Goal: Task Accomplishment & Management: Use online tool/utility

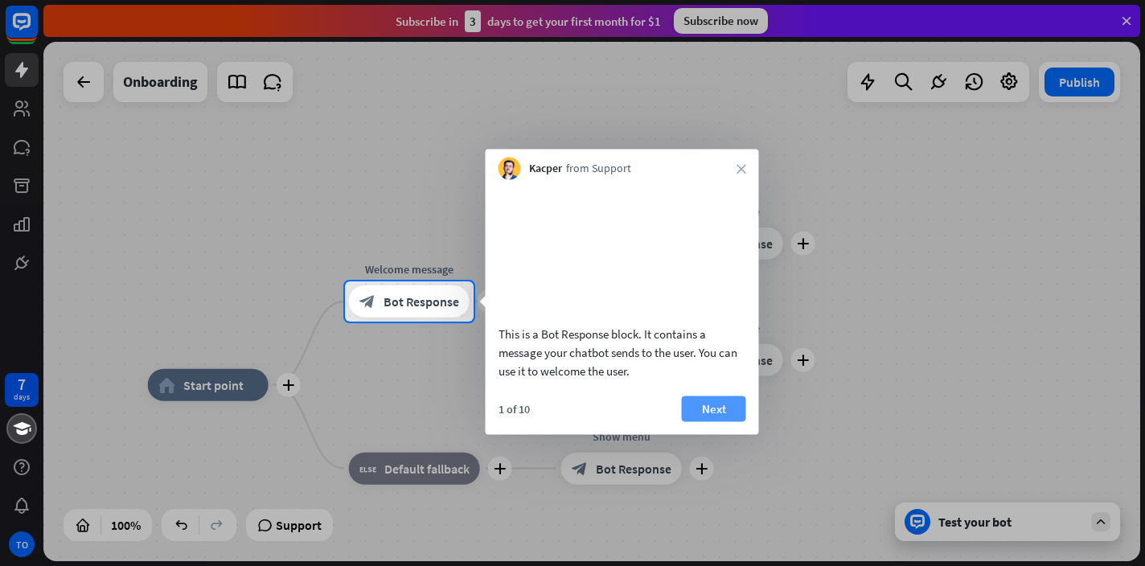
click at [706, 421] on button "Next" at bounding box center [714, 408] width 64 height 26
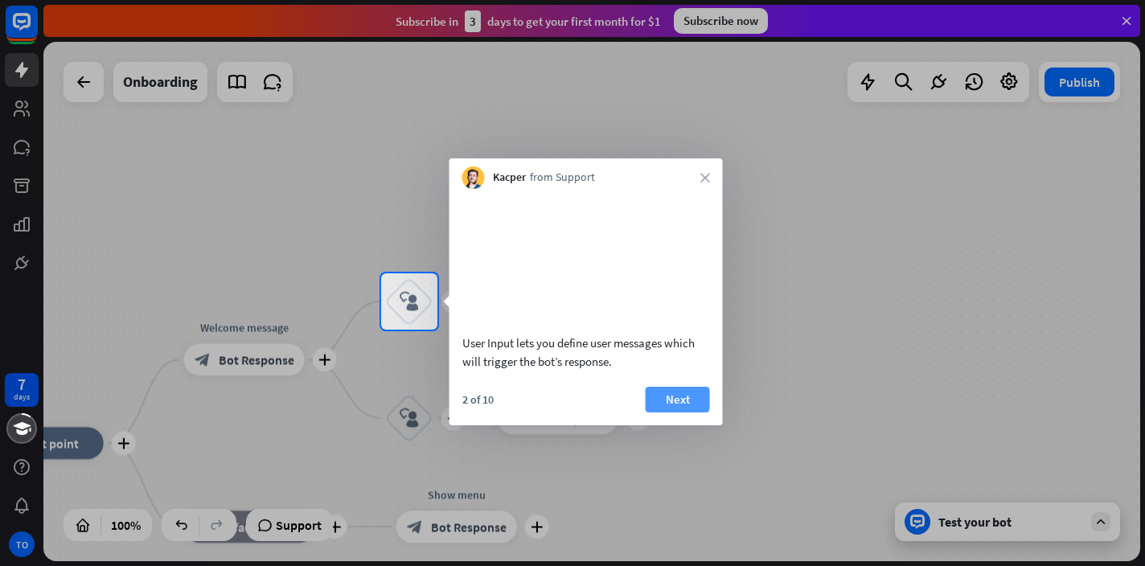
click at [681, 412] on button "Next" at bounding box center [677, 400] width 64 height 26
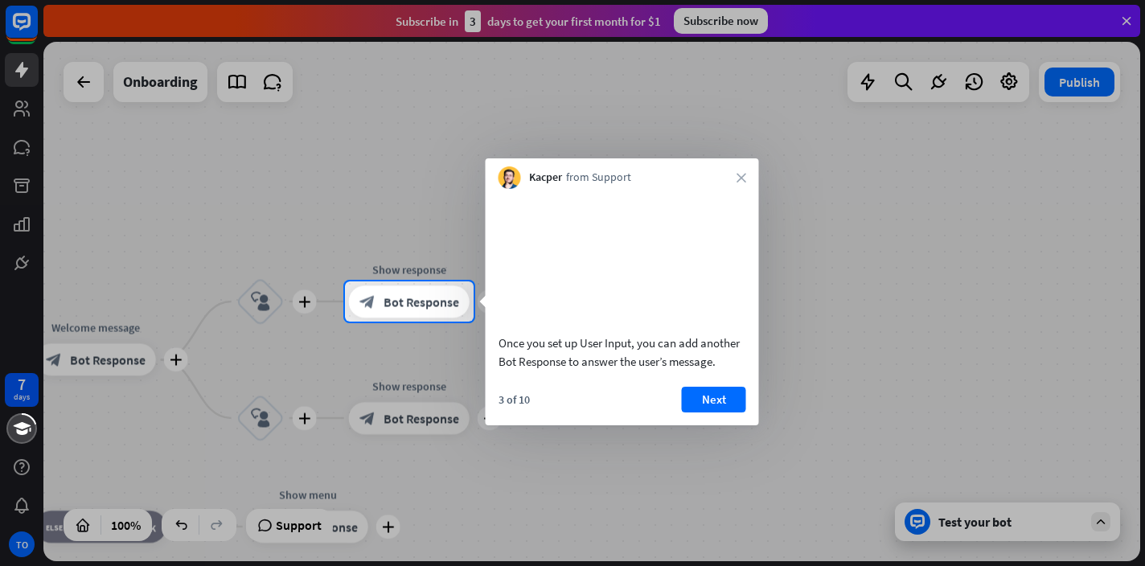
click at [682, 412] on button "Next" at bounding box center [714, 400] width 64 height 26
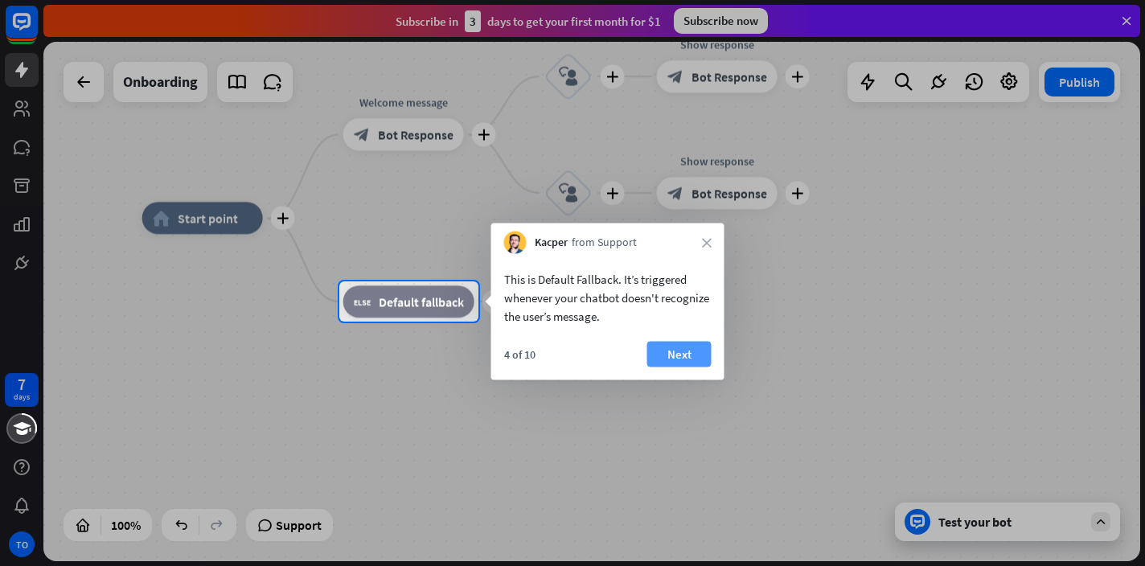
click at [698, 353] on button "Next" at bounding box center [679, 355] width 64 height 26
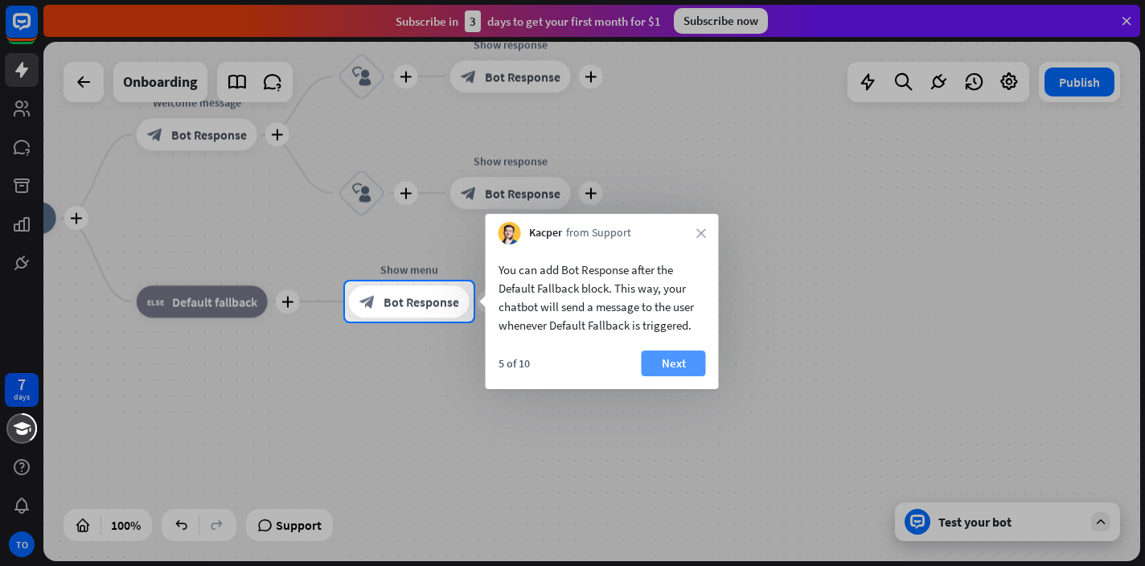
click at [693, 359] on button "Next" at bounding box center [673, 363] width 64 height 26
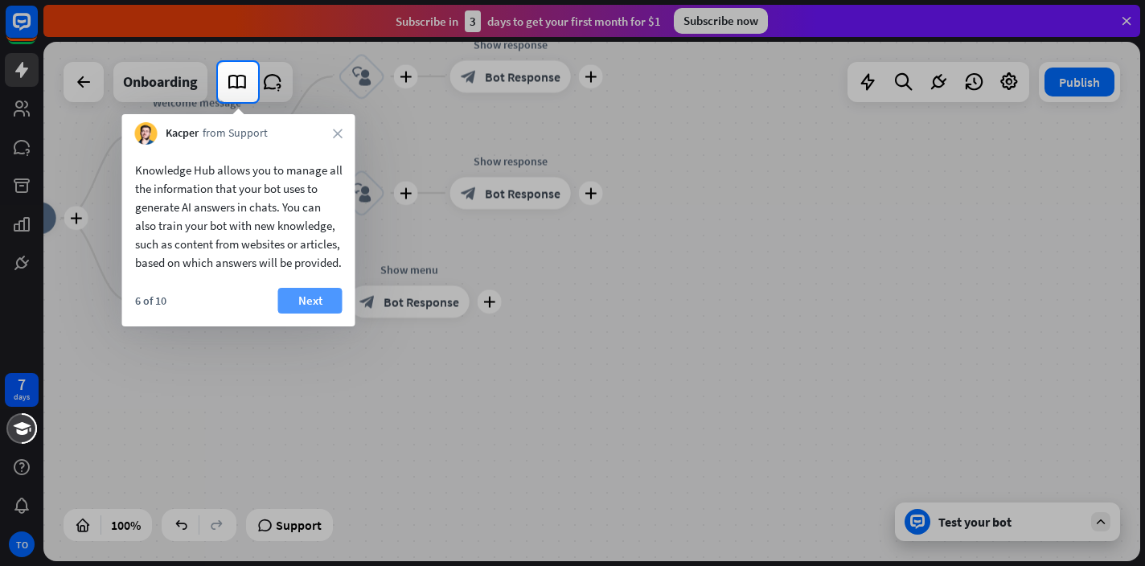
click at [309, 313] on button "Next" at bounding box center [310, 301] width 64 height 26
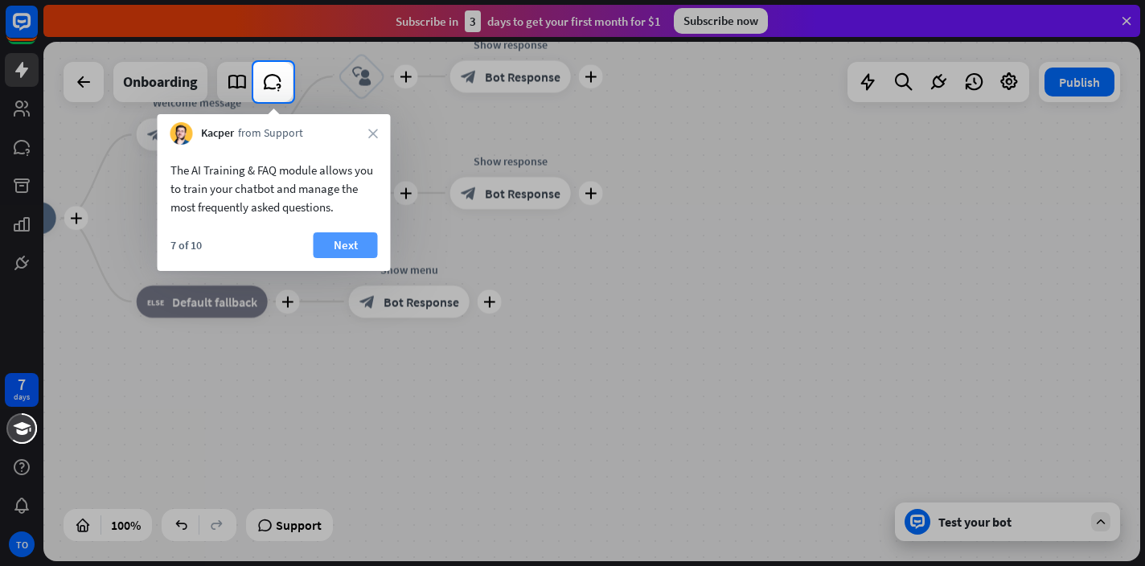
click at [341, 243] on button "Next" at bounding box center [345, 245] width 64 height 26
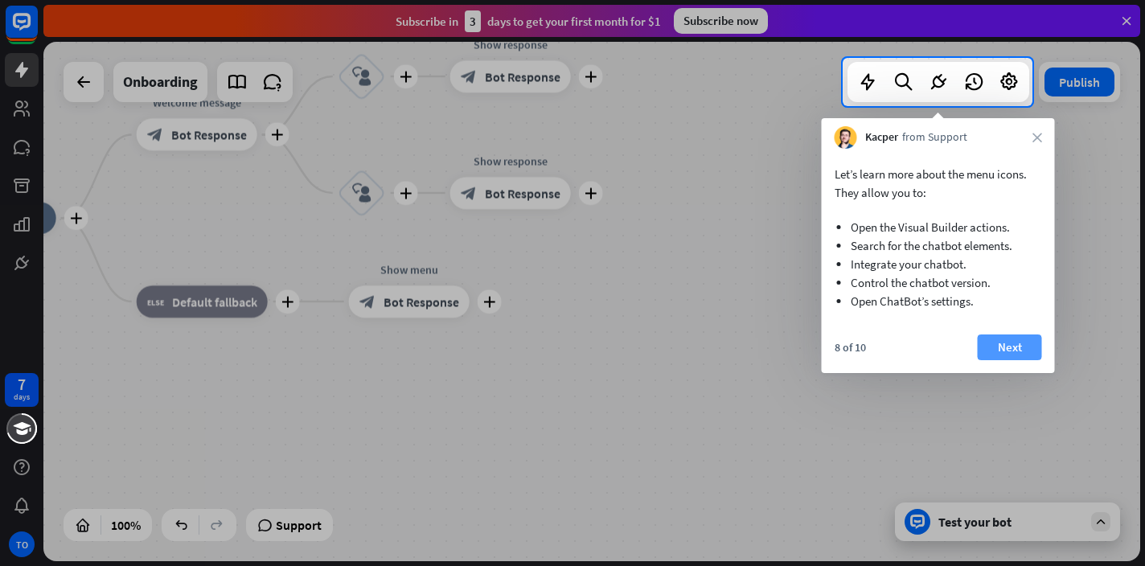
click at [1010, 341] on button "Next" at bounding box center [1009, 347] width 64 height 26
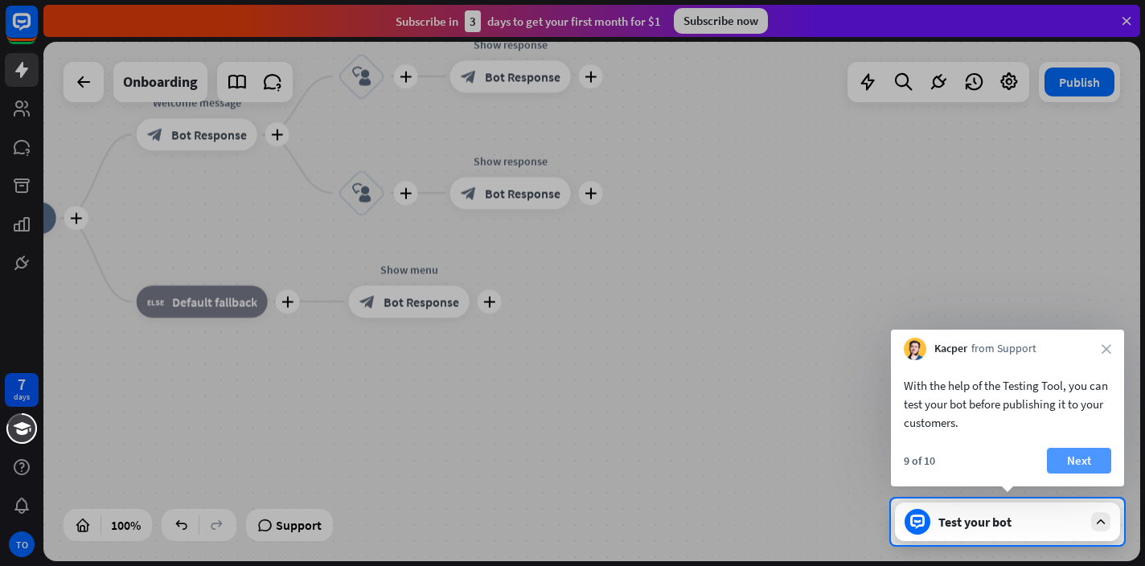
click at [1066, 449] on button "Next" at bounding box center [1079, 461] width 64 height 26
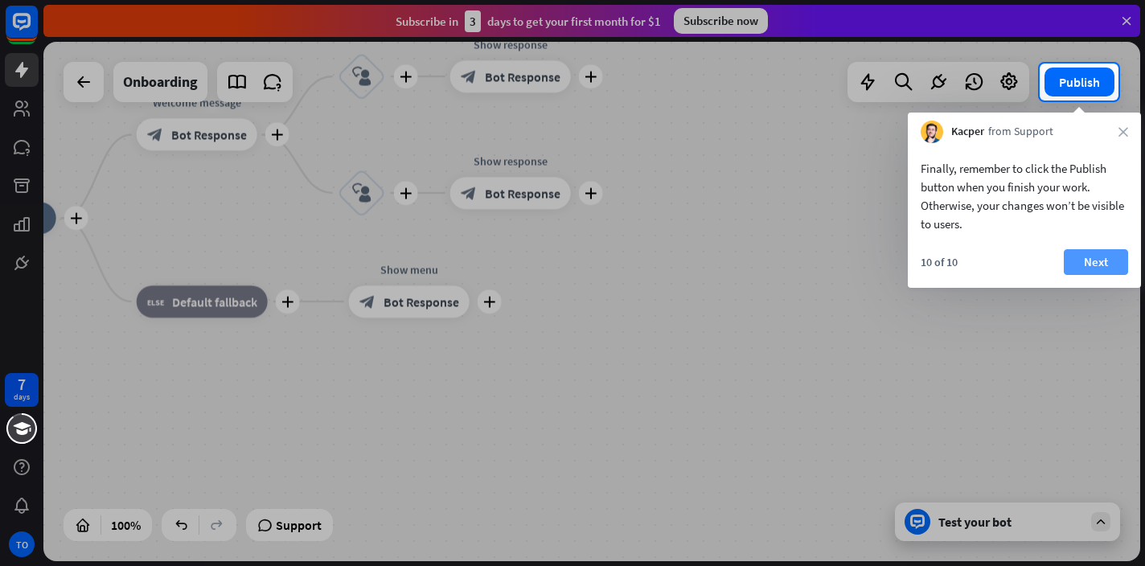
click at [1079, 256] on button "Next" at bounding box center [1095, 262] width 64 height 26
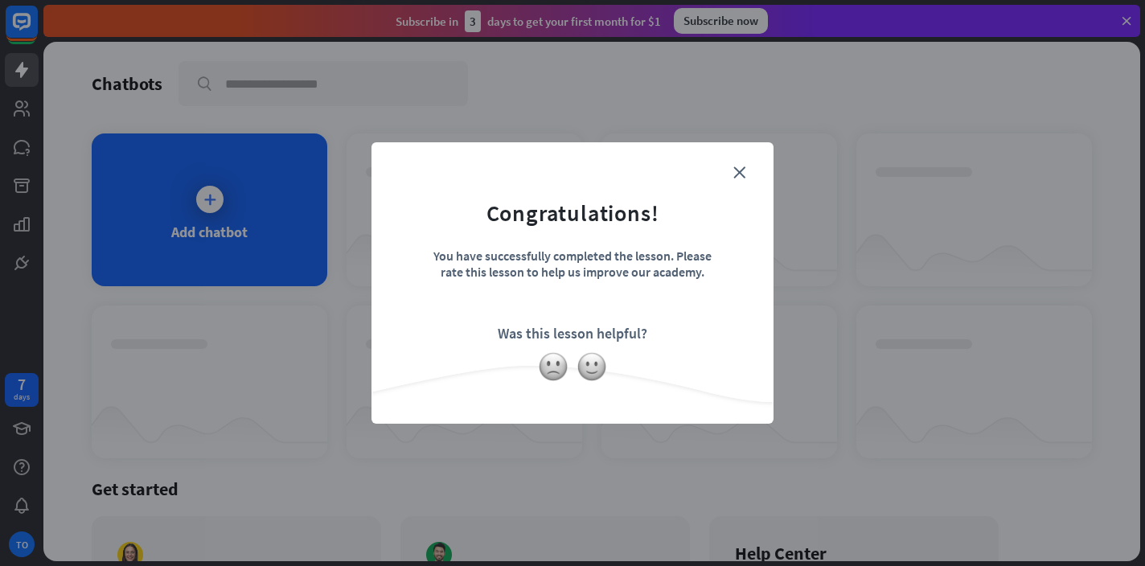
click at [662, 254] on div "You have successfully completed the lesson. Please rate this lesson to help us …" at bounding box center [572, 276] width 281 height 56
click at [743, 175] on icon "close" at bounding box center [739, 172] width 12 height 12
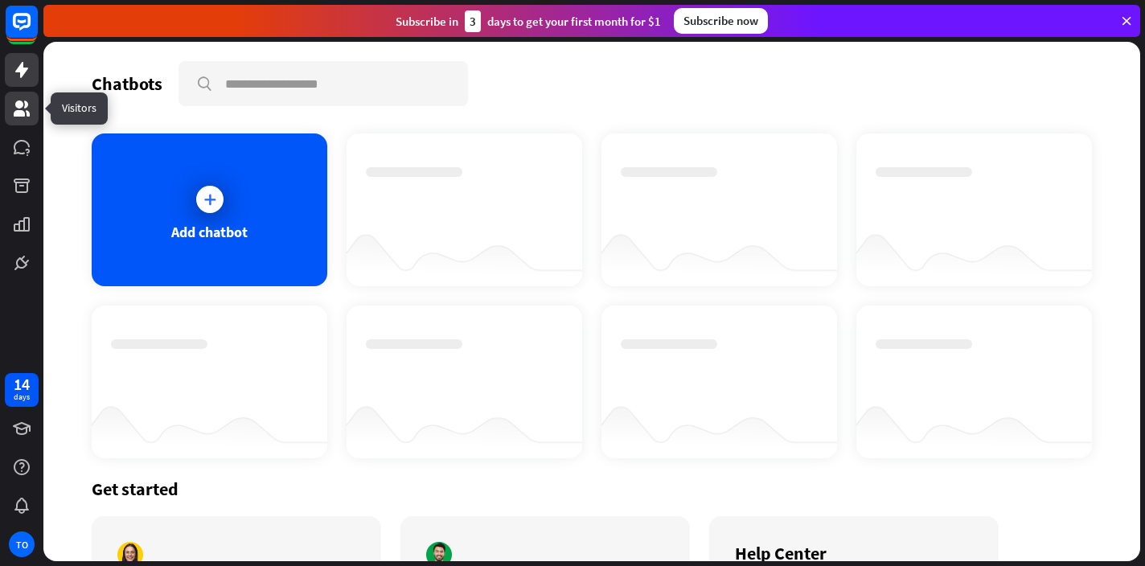
click at [12, 114] on icon at bounding box center [21, 108] width 19 height 19
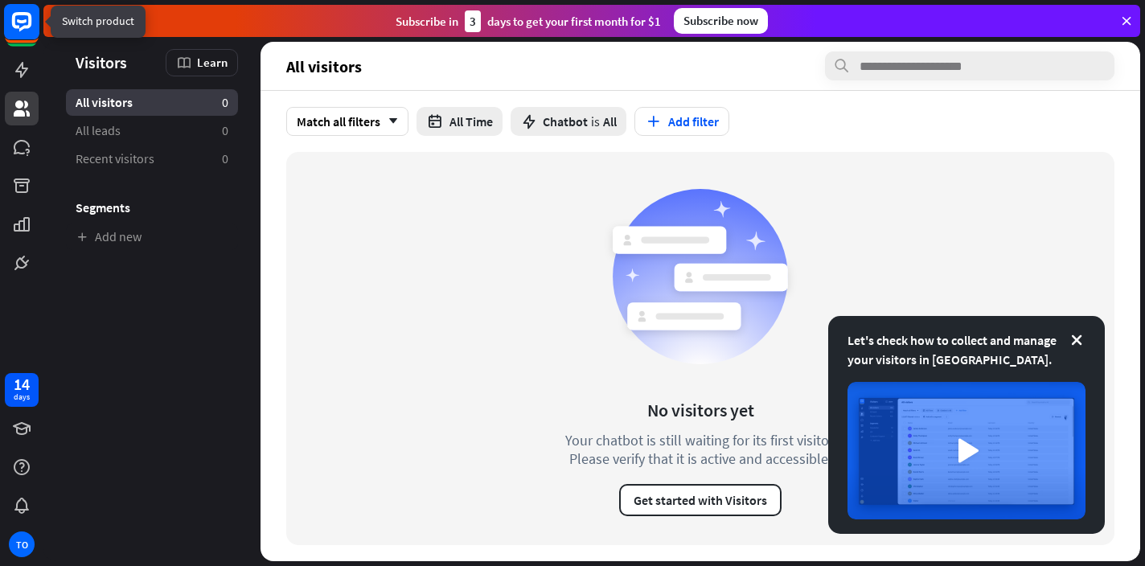
click at [24, 15] on rect at bounding box center [21, 21] width 35 height 35
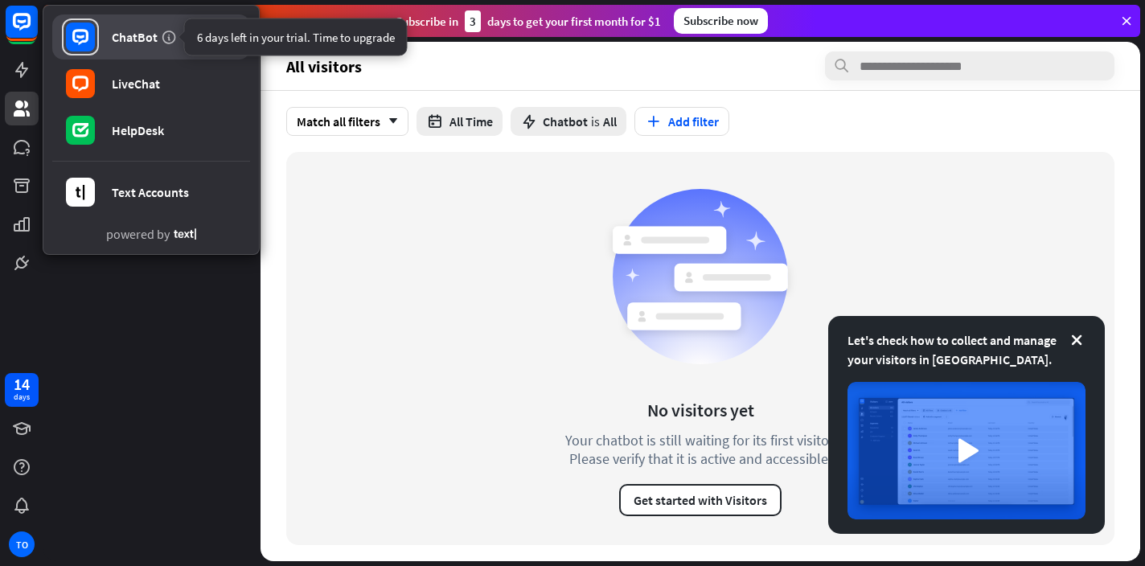
click at [170, 41] on icon at bounding box center [169, 37] width 16 height 16
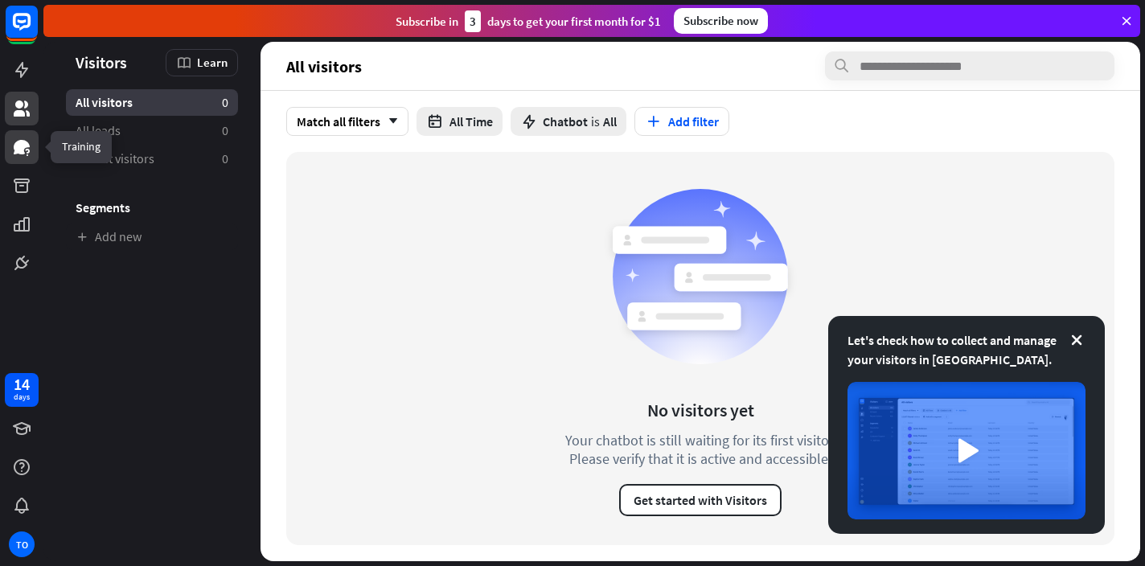
click at [15, 146] on icon at bounding box center [22, 147] width 16 height 14
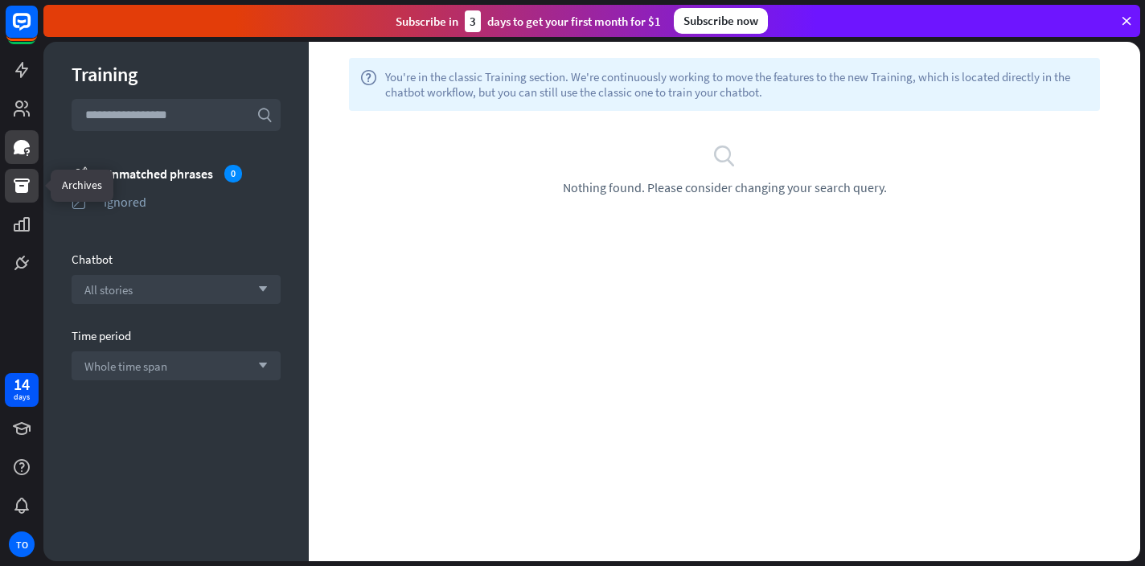
click at [18, 189] on icon at bounding box center [22, 185] width 16 height 14
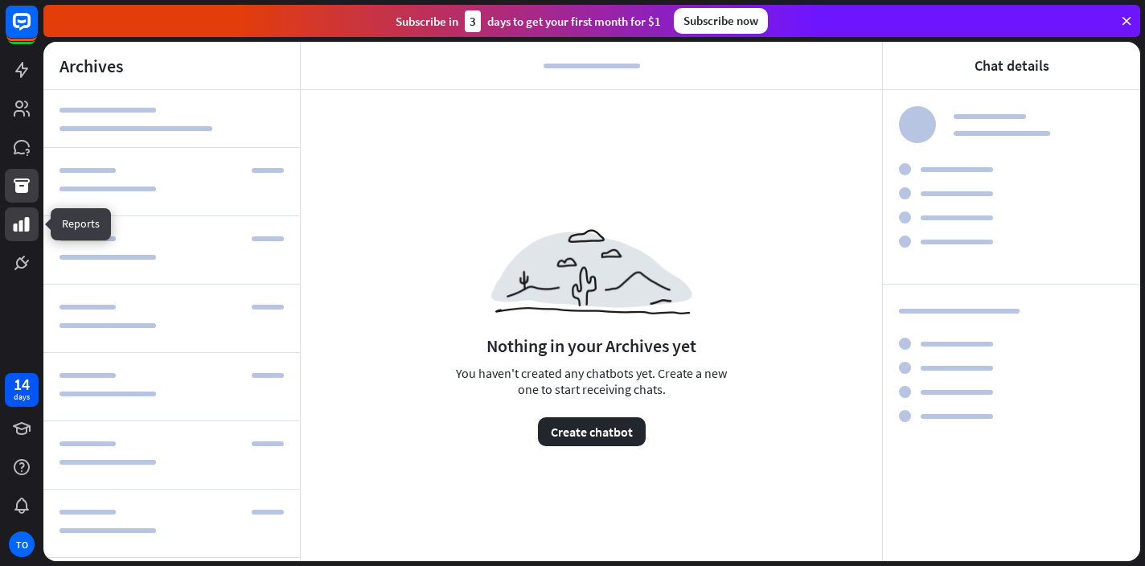
click at [22, 218] on icon at bounding box center [21, 224] width 19 height 19
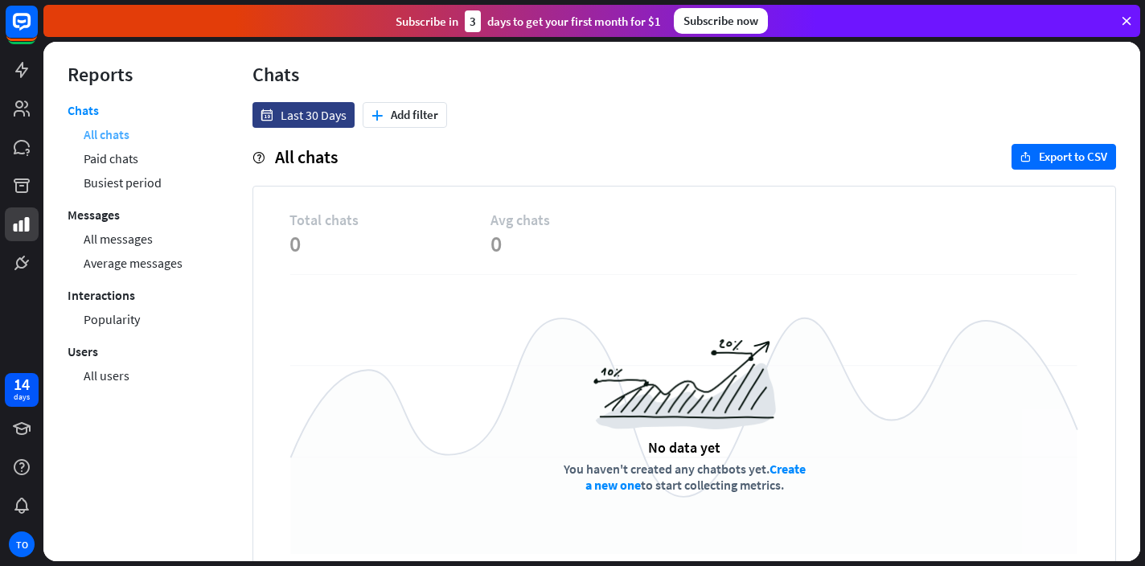
click at [117, 127] on link "All chats" at bounding box center [107, 134] width 46 height 24
click at [114, 166] on link "Paid chats" at bounding box center [111, 158] width 55 height 24
click at [112, 176] on link "Busiest period" at bounding box center [123, 182] width 78 height 24
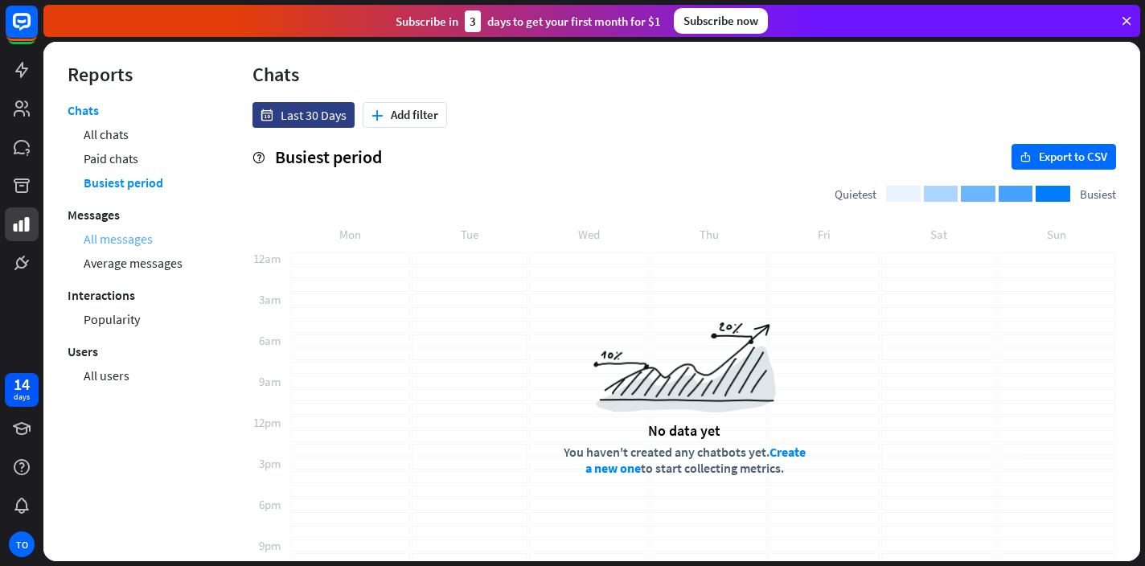
click at [110, 239] on link "All messages" at bounding box center [118, 239] width 69 height 24
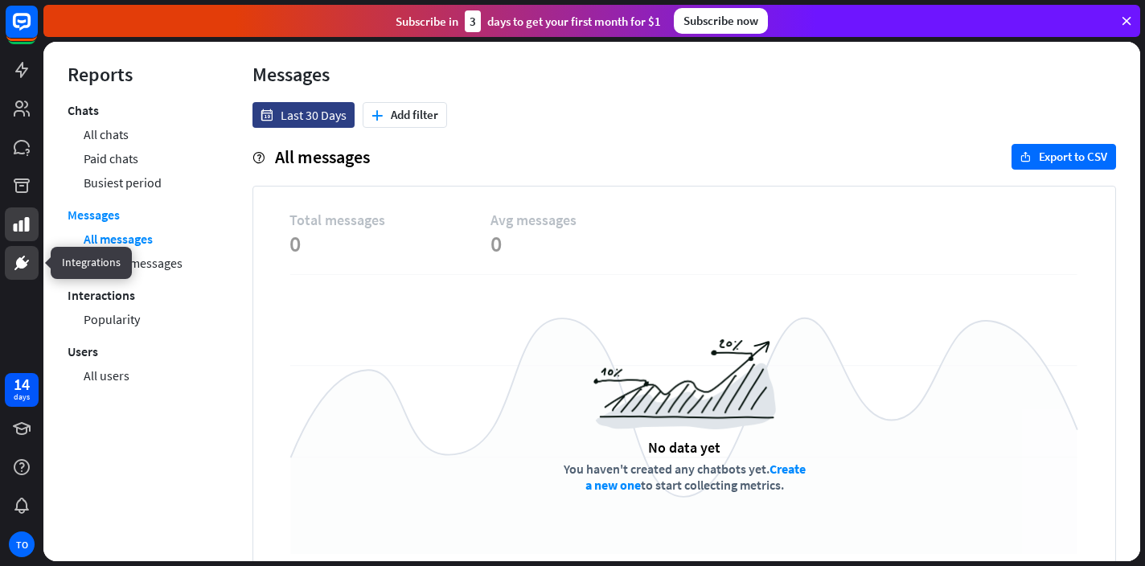
click at [19, 257] on icon at bounding box center [21, 262] width 11 height 11
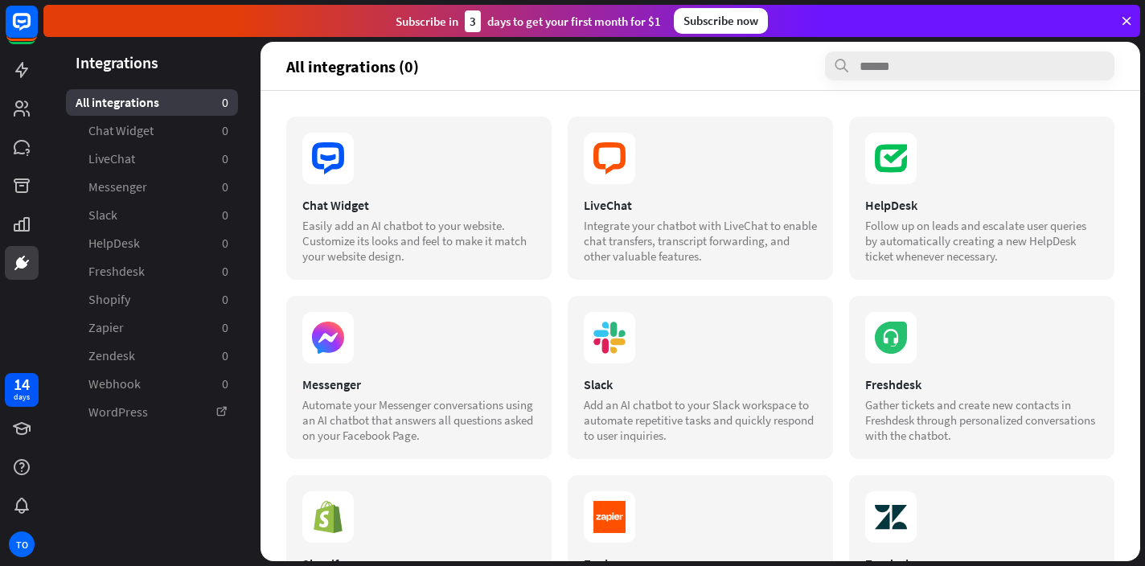
click at [1127, 244] on div "Chat Widget Easily add an AI chatbot to your website. Customize its looks and f…" at bounding box center [699, 326] width 879 height 470
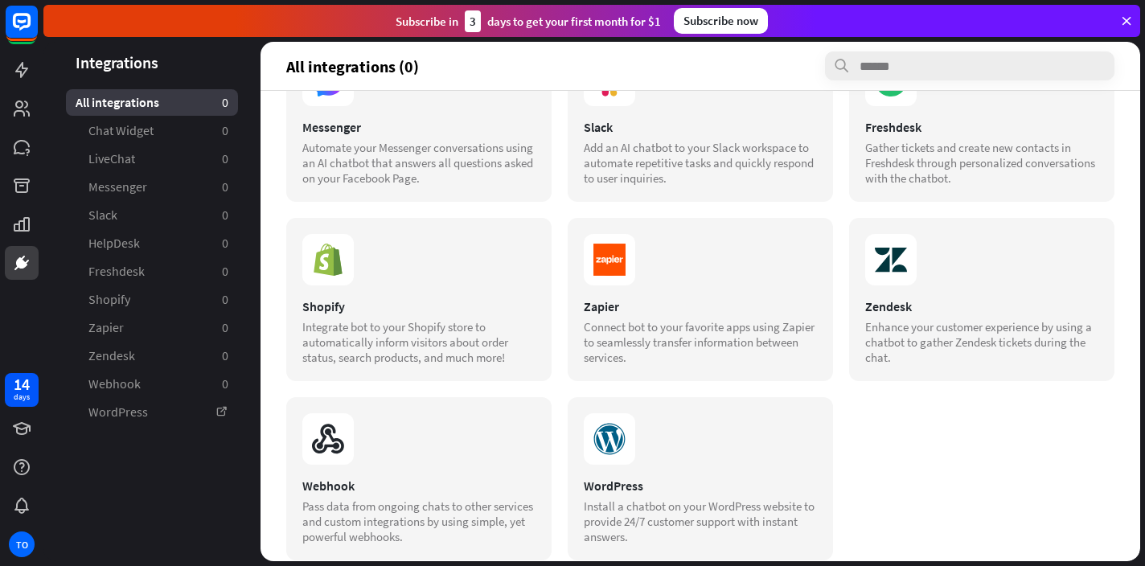
scroll to position [282, 0]
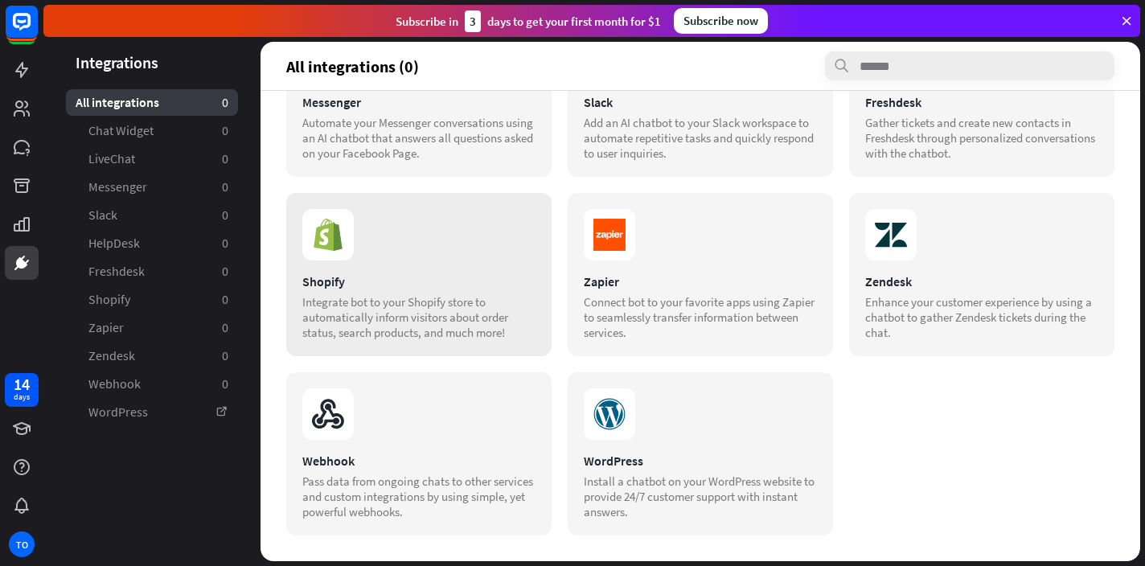
click at [438, 288] on div "Shopify" at bounding box center [418, 281] width 233 height 16
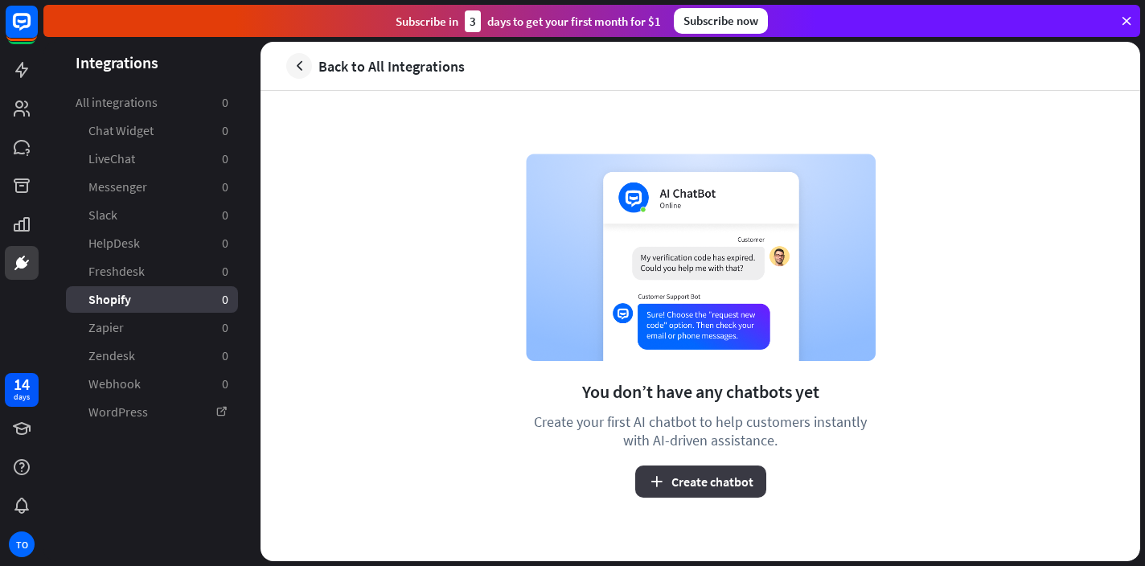
click at [695, 473] on button "Create chatbot" at bounding box center [700, 481] width 131 height 32
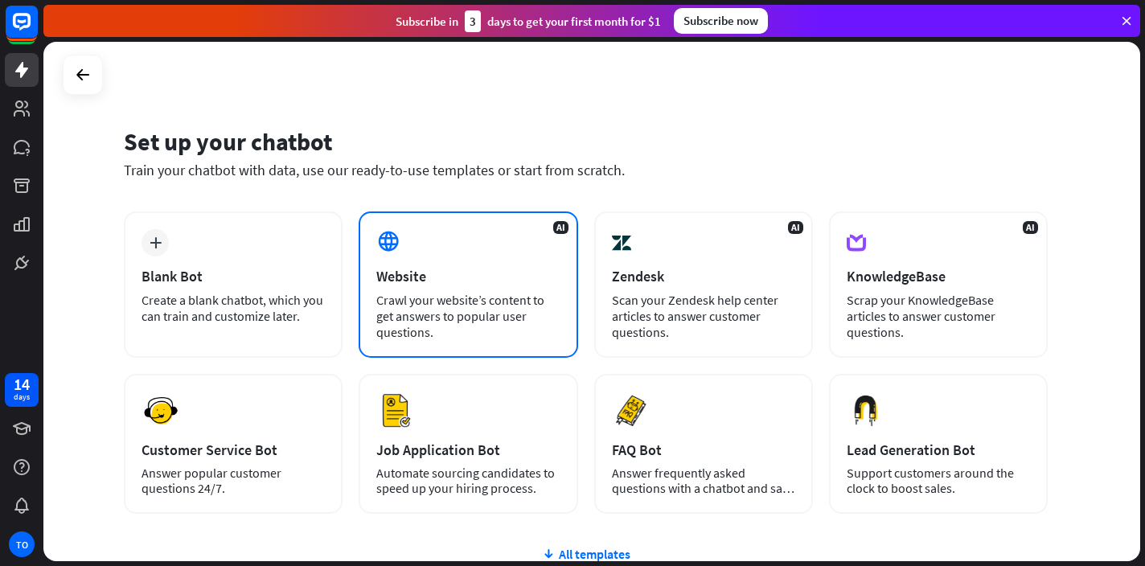
click at [481, 302] on div "Crawl your website’s content to get answers to popular user questions." at bounding box center [467, 316] width 183 height 48
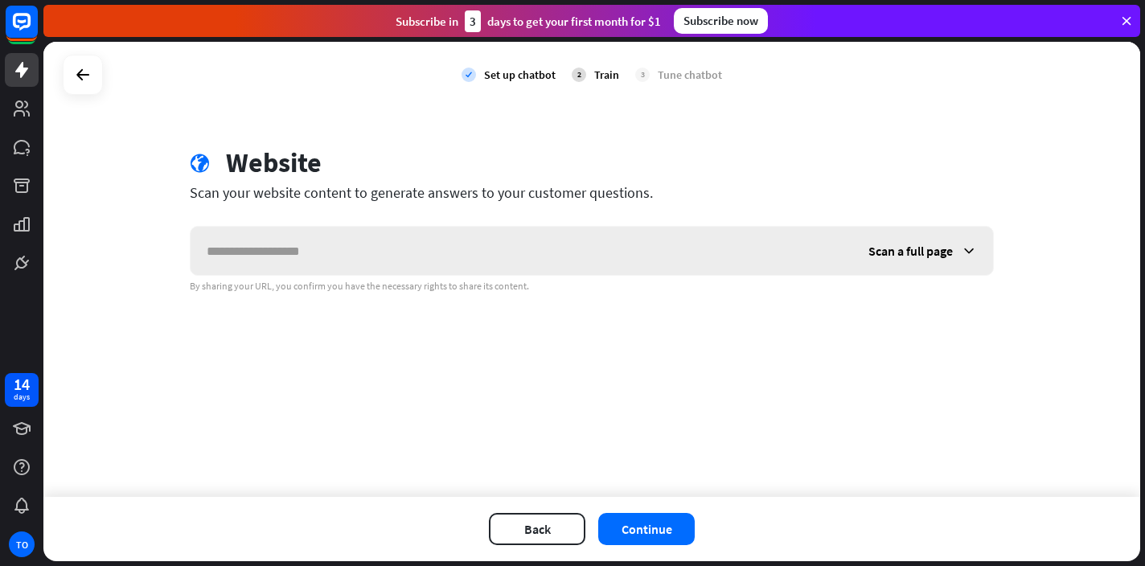
click at [481, 237] on input "text" at bounding box center [521, 251] width 662 height 48
type input "**********"
click at [645, 522] on button "Continue" at bounding box center [646, 529] width 96 height 32
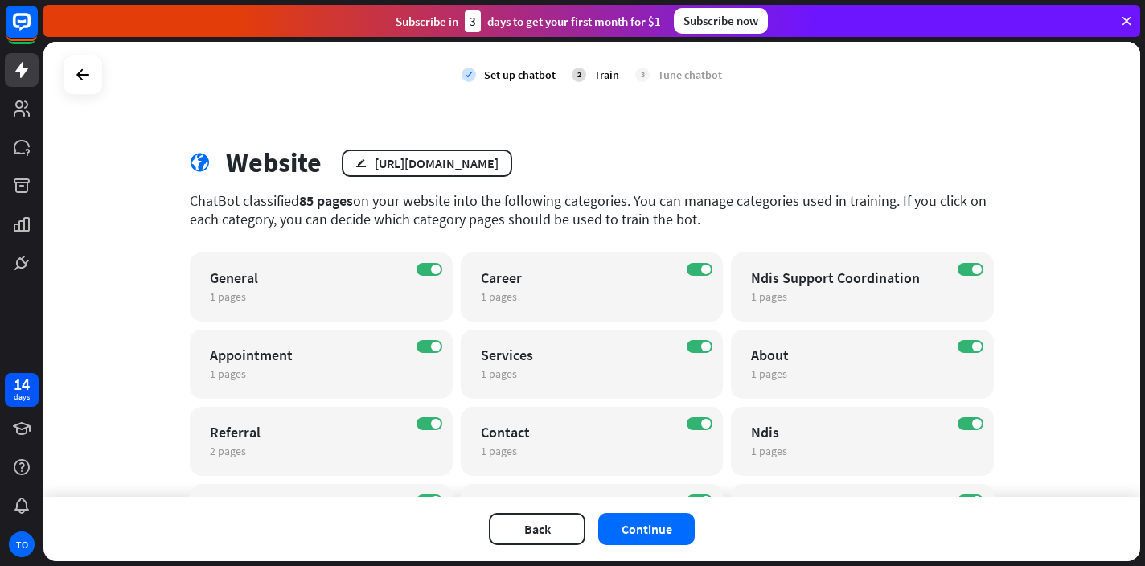
click at [1051, 432] on div "check Set up chatbot 2 Train 3 Tune chatbot globe Website edit [URL][DOMAIN_NAM…" at bounding box center [591, 269] width 1096 height 455
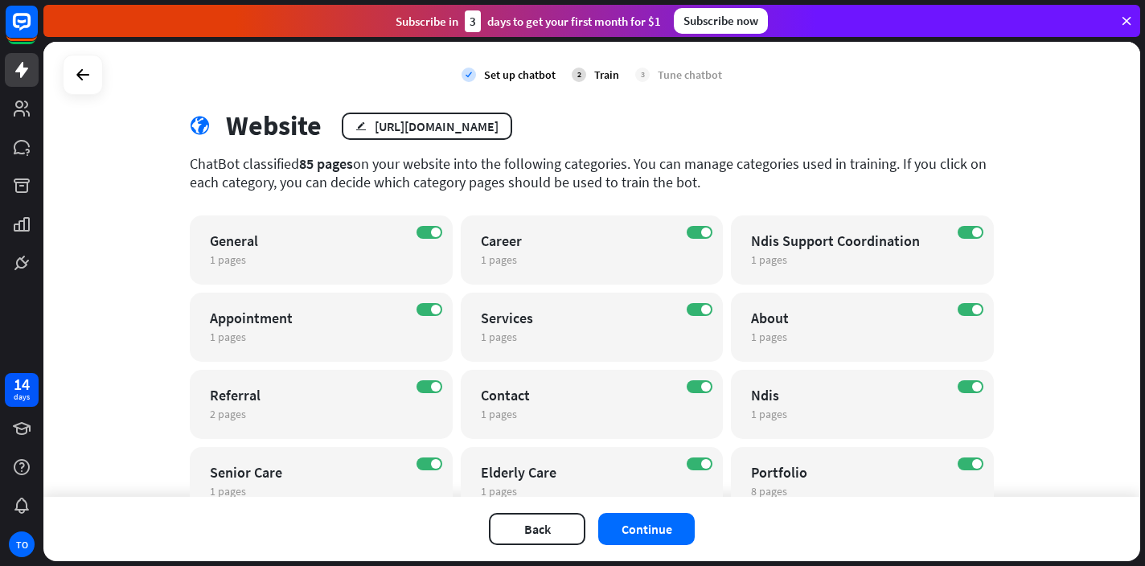
scroll to position [5, 0]
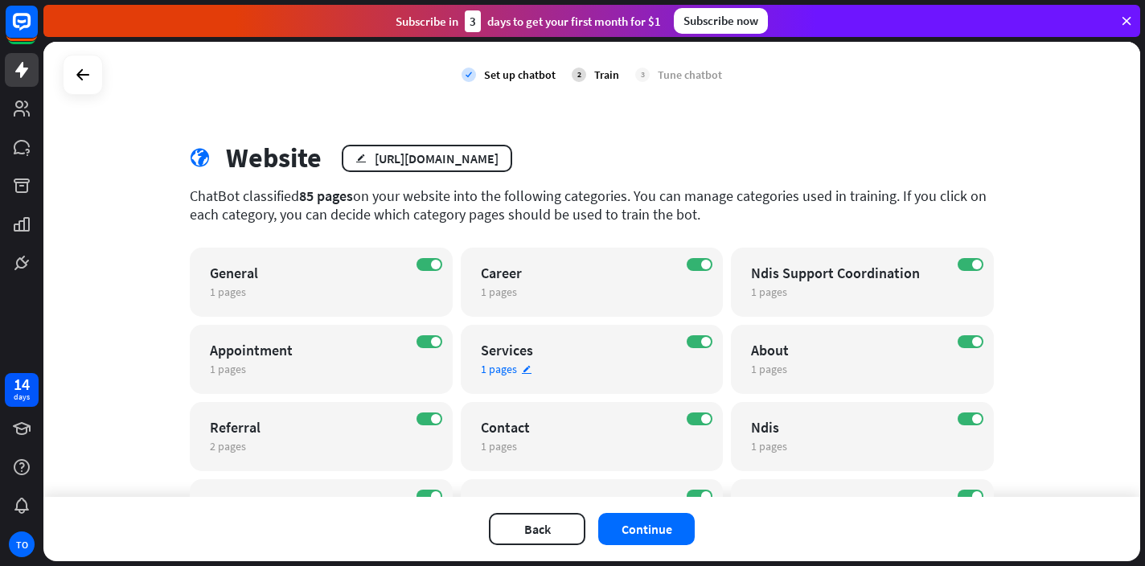
click at [615, 376] on div "ON Services 1 pages edit" at bounding box center [592, 359] width 263 height 69
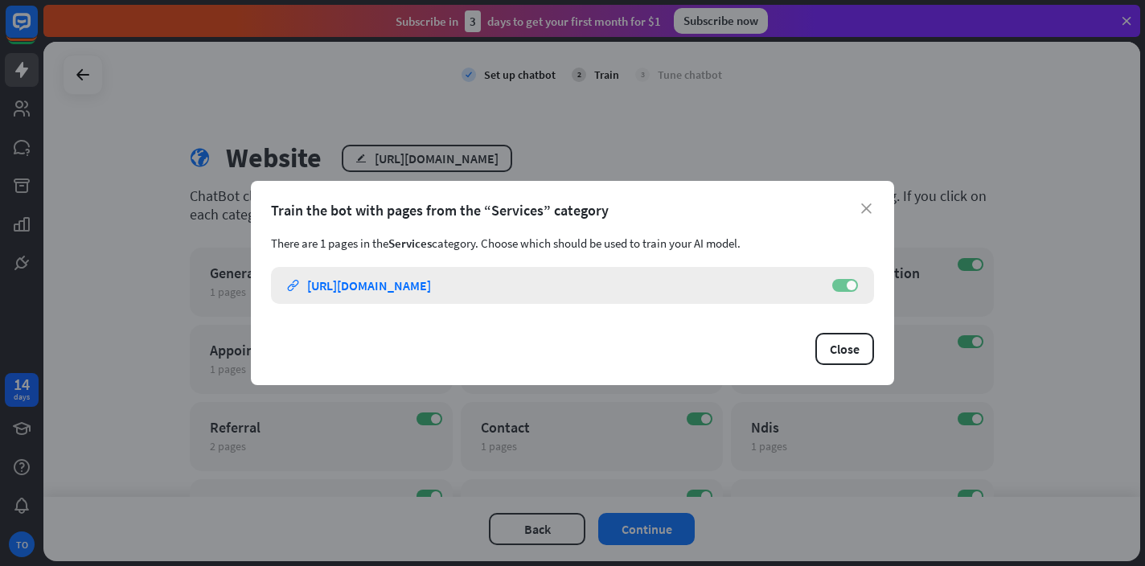
click at [853, 287] on span at bounding box center [851, 286] width 10 height 10
click at [853, 287] on label "OFF" at bounding box center [845, 285] width 26 height 13
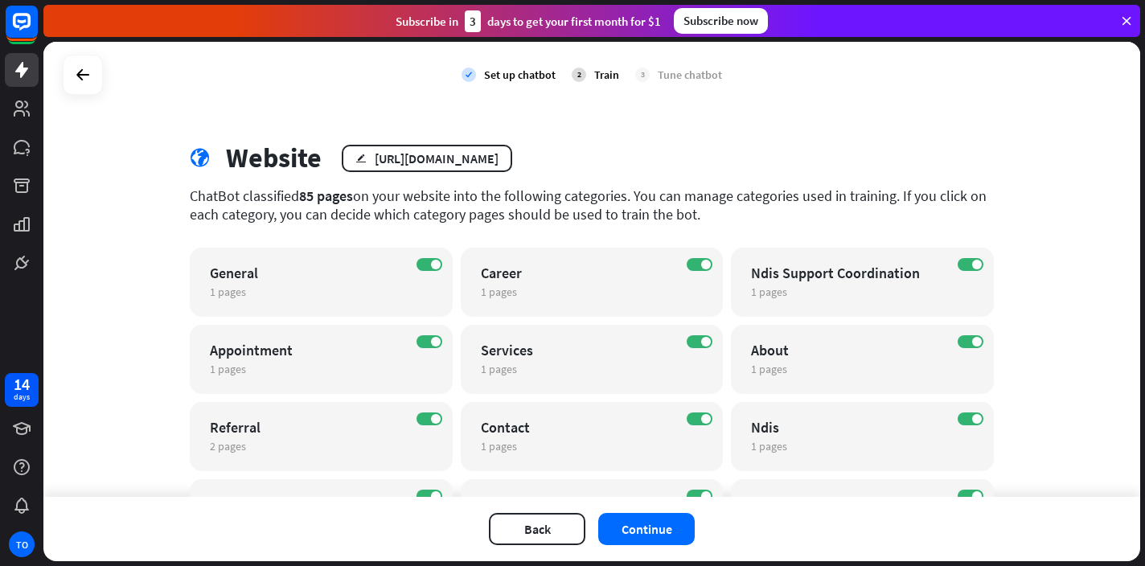
click at [665, 532] on div "close Train the bot with pages from the “Services” category There are 1 pages i…" at bounding box center [572, 283] width 1145 height 566
click at [665, 532] on button "Continue" at bounding box center [646, 529] width 96 height 32
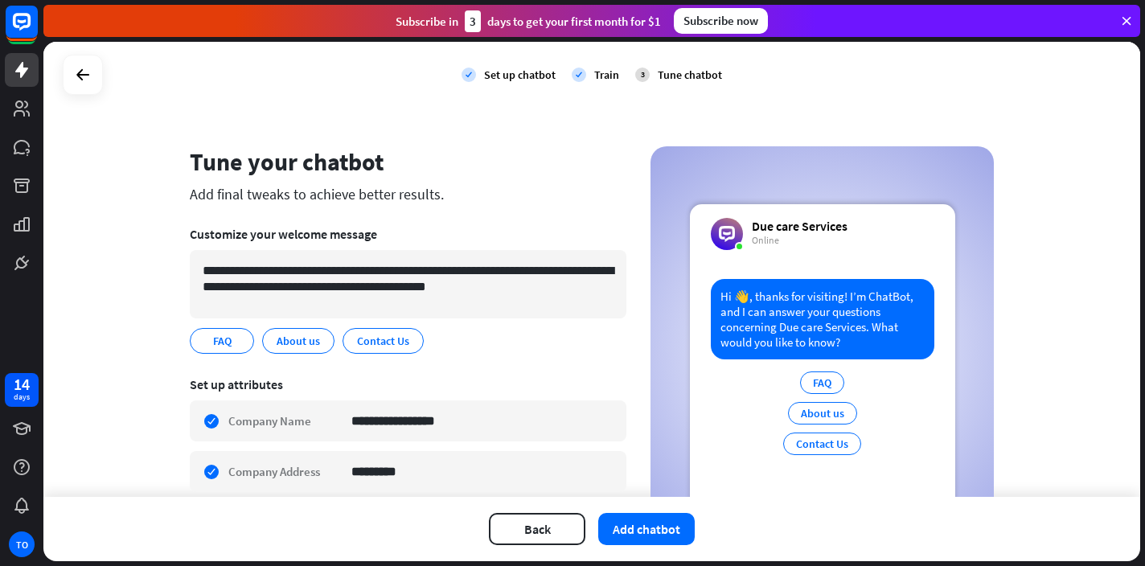
click at [1024, 341] on div "**********" at bounding box center [591, 269] width 1096 height 455
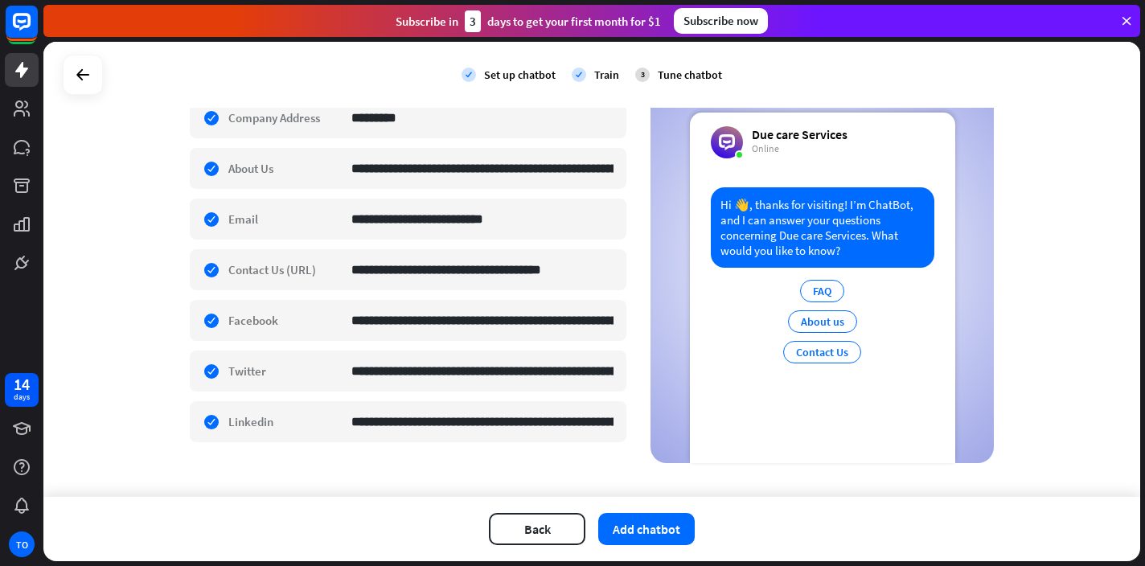
scroll to position [371, 0]
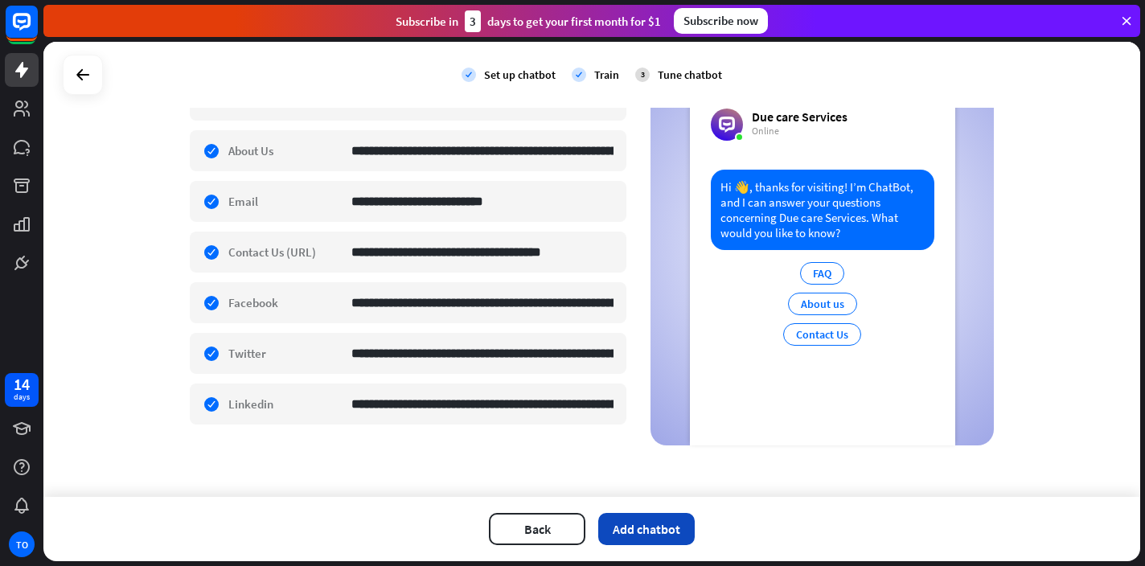
click at [640, 531] on button "Add chatbot" at bounding box center [646, 529] width 96 height 32
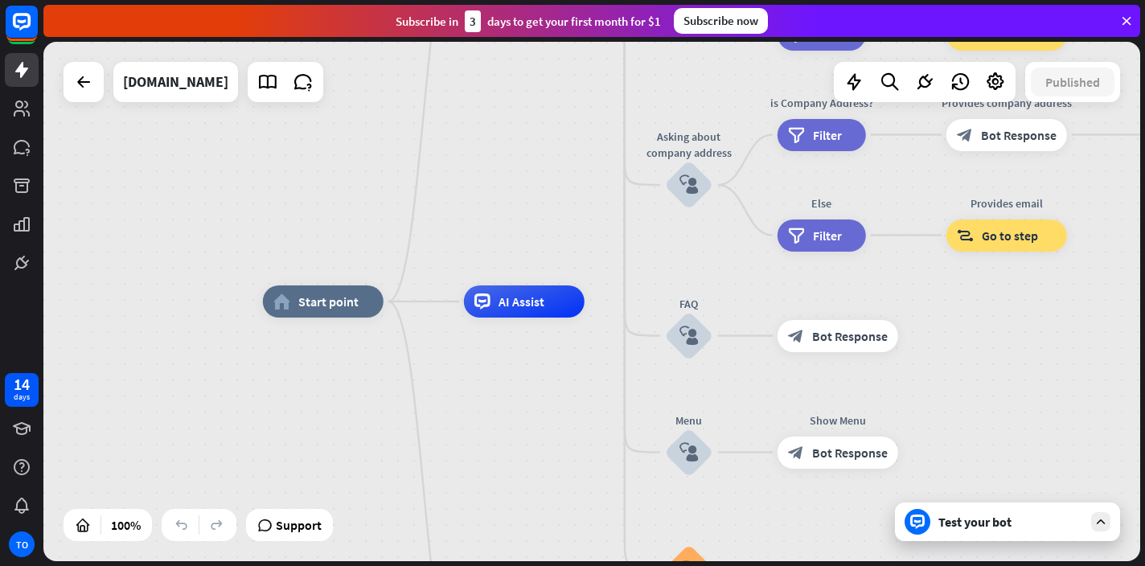
click at [927, 523] on div at bounding box center [917, 522] width 26 height 26
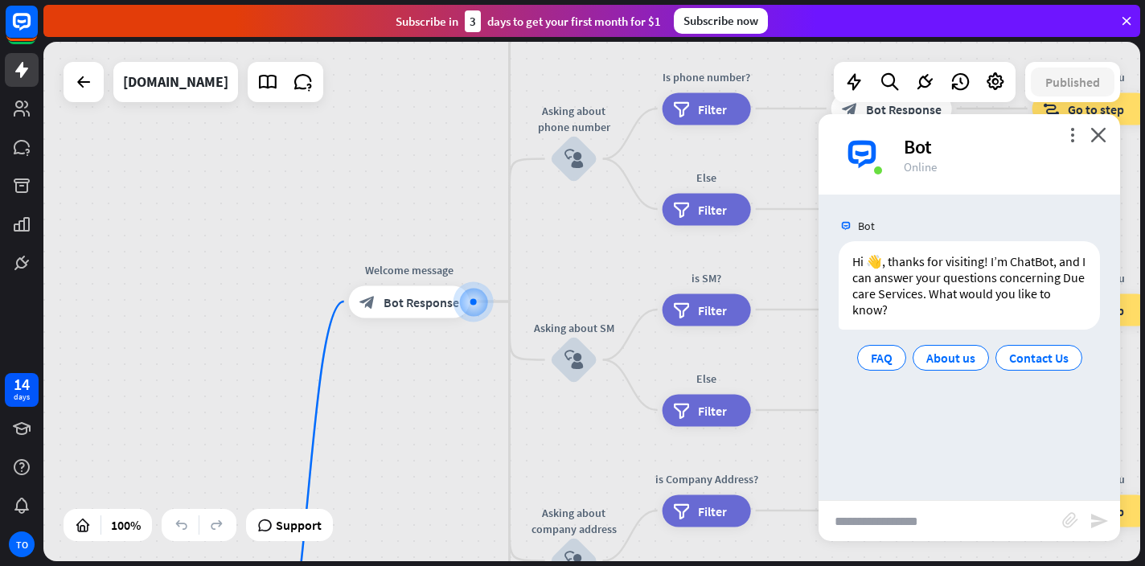
click at [927, 523] on input "text" at bounding box center [940, 521] width 244 height 40
type input "**********"
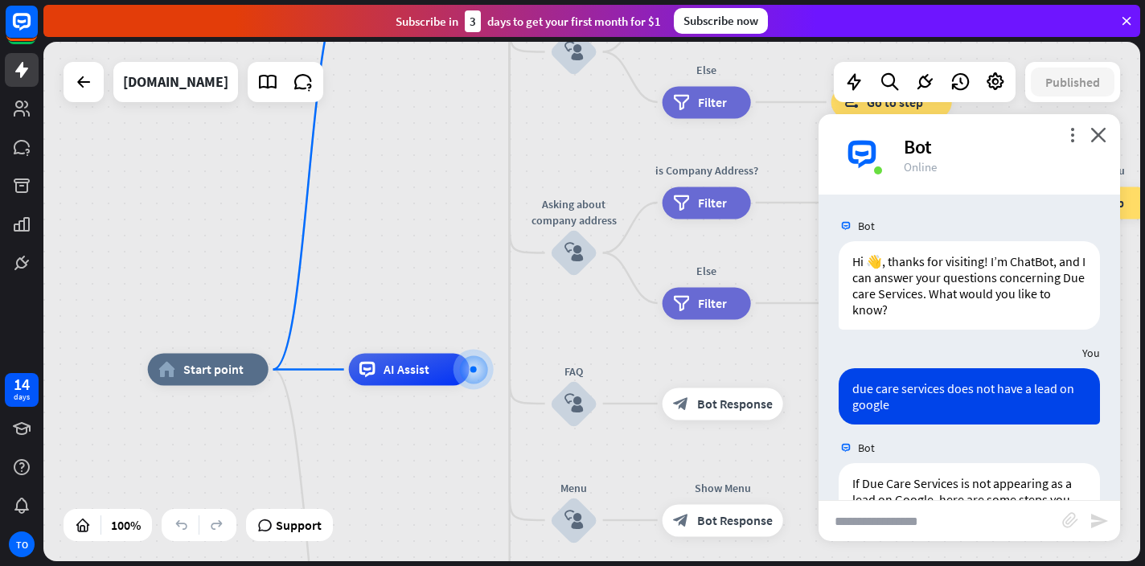
scroll to position [662, 0]
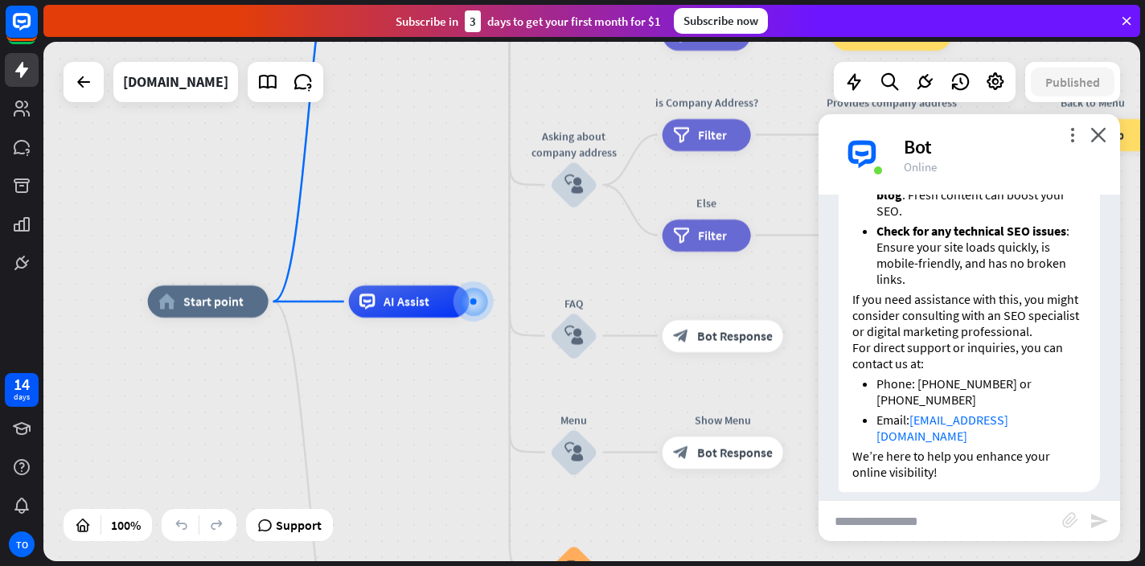
click at [1091, 303] on div "If Due Care Services is not appearing as a lead on Google, here are some steps …" at bounding box center [968, 146] width 261 height 691
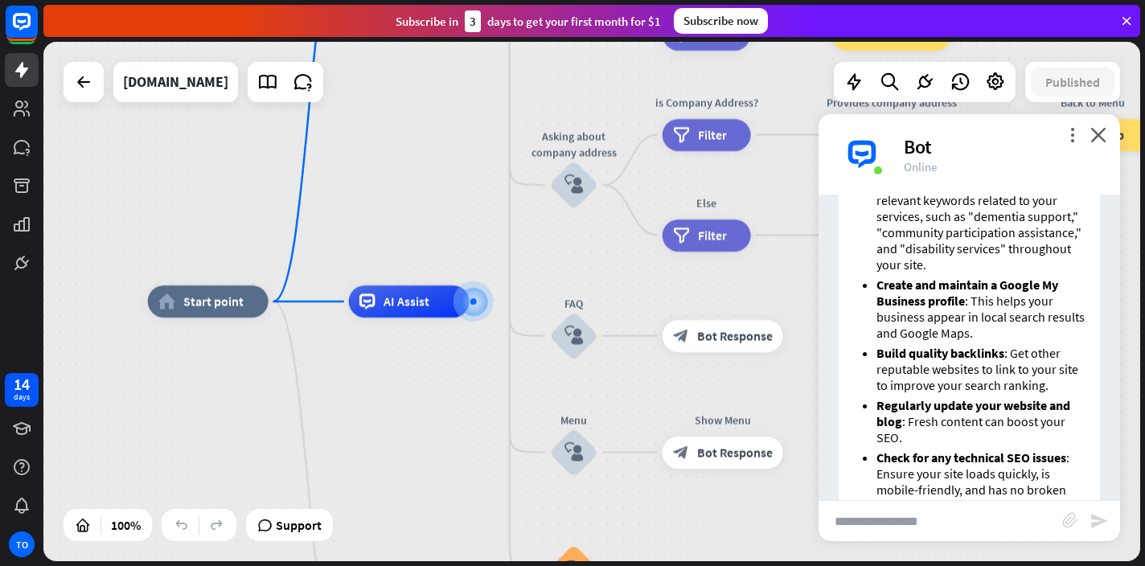
scroll to position [405, 0]
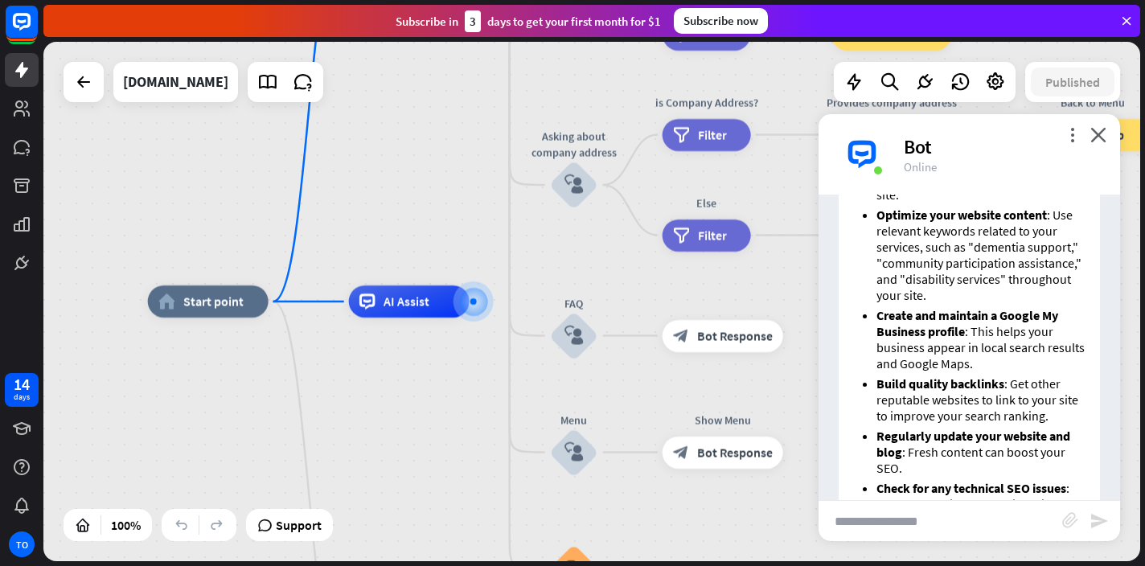
click at [1104, 285] on div "If Due Care Services is not appearing as a lead on Google, here are some steps …" at bounding box center [968, 407] width 301 height 699
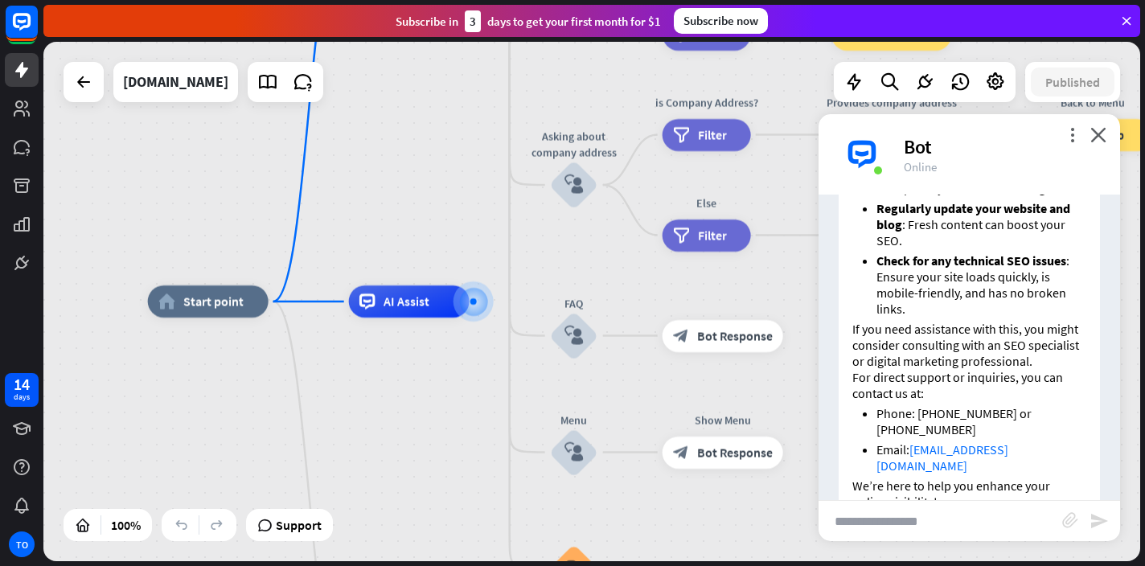
scroll to position [662, 0]
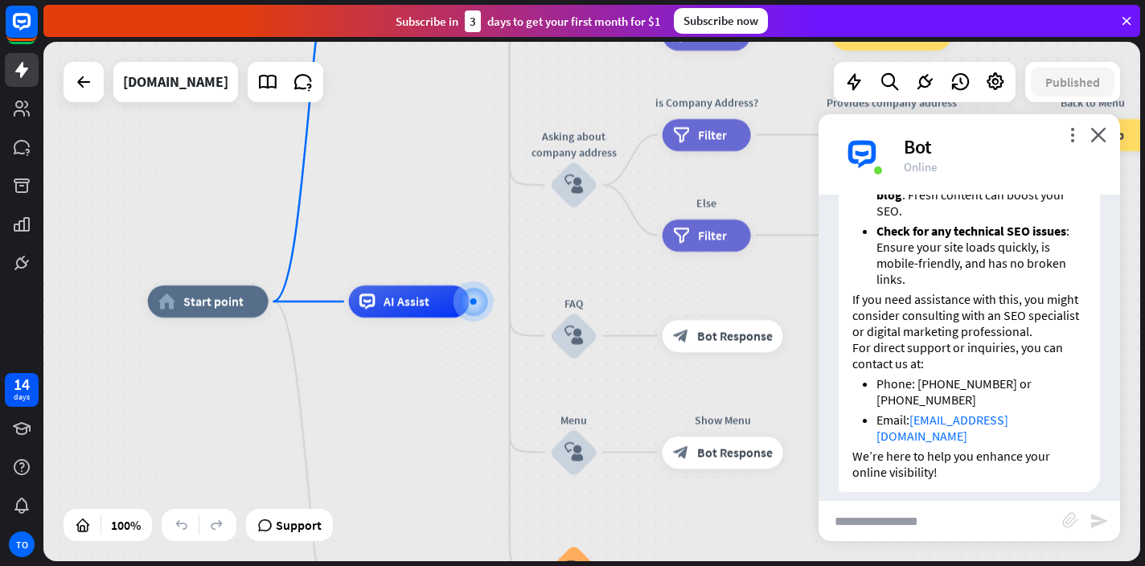
click at [899, 522] on input "text" at bounding box center [940, 521] width 244 height 40
type input "*"
type input "**********"
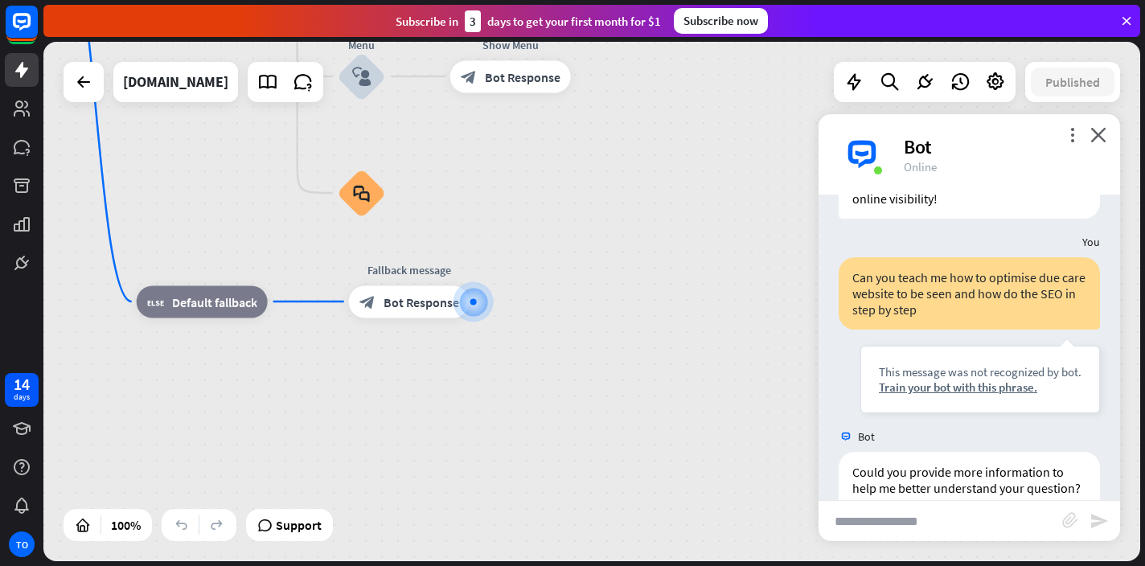
scroll to position [1044, 0]
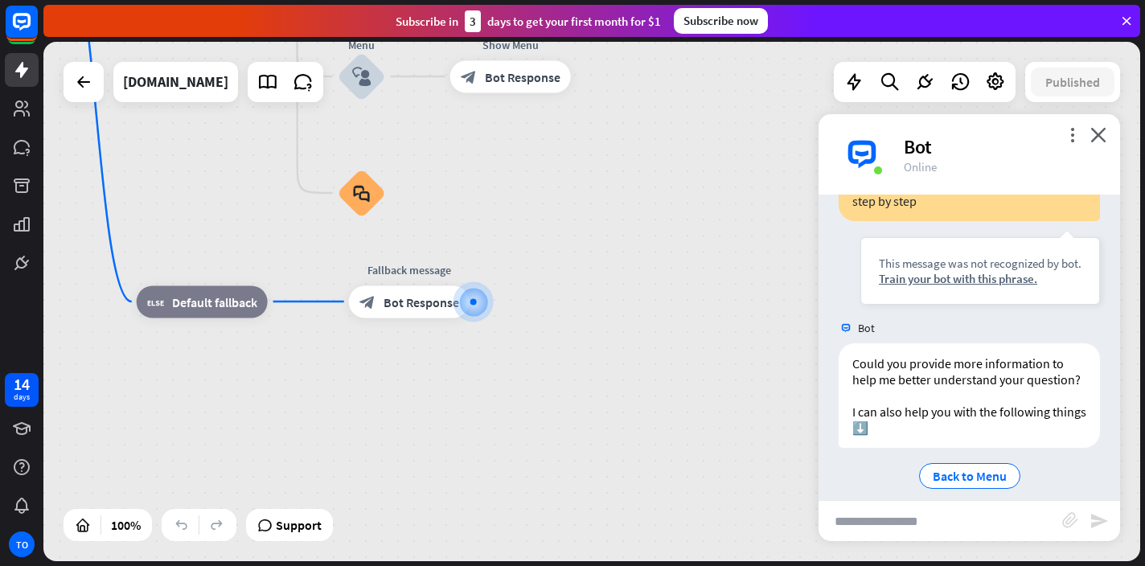
click at [1104, 270] on div "Can you teach me how to optimise due care website to be seen and how do the SEO…" at bounding box center [968, 231] width 301 height 164
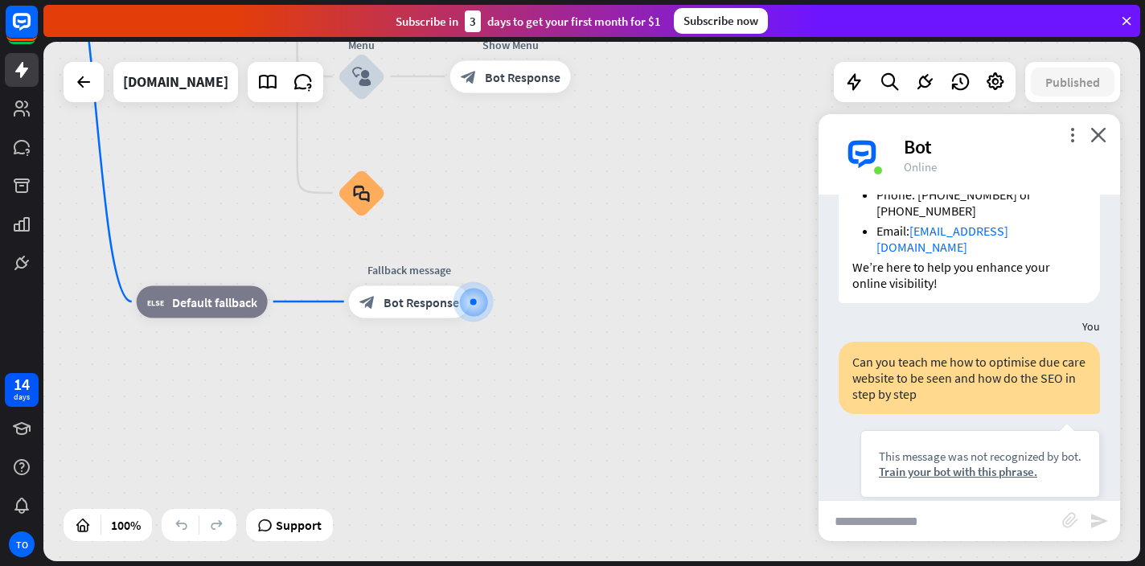
scroll to position [851, 0]
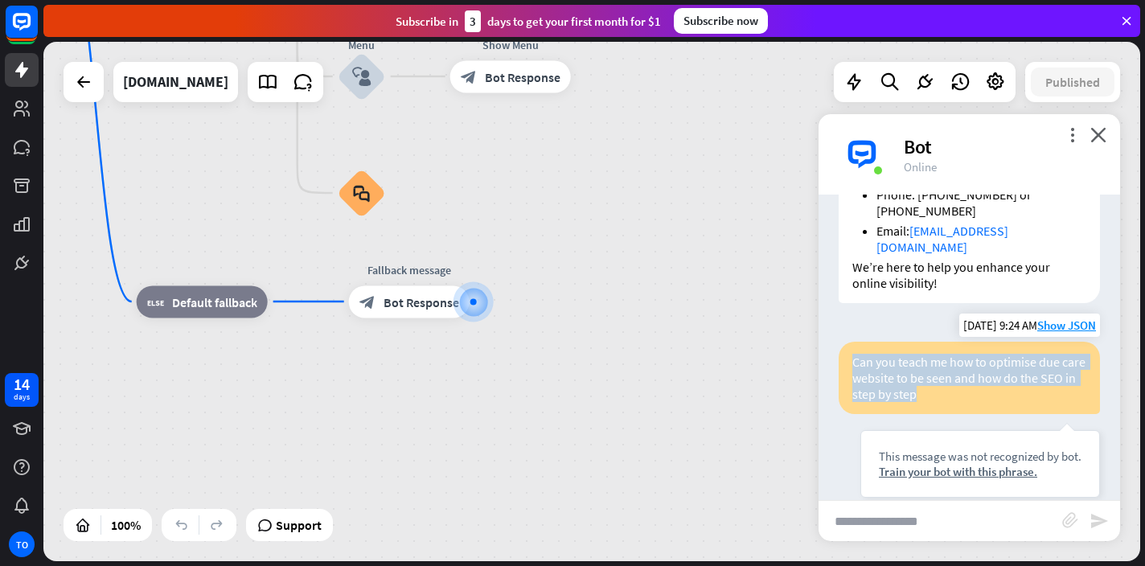
drag, startPoint x: 935, startPoint y: 382, endPoint x: 850, endPoint y: 346, distance: 92.2
click at [850, 346] on div "Can you teach me how to optimise due care website to be seen and how do the SEO…" at bounding box center [968, 378] width 261 height 72
copy div "Can you teach me how to optimise due care website to be seen and how do the SEO…"
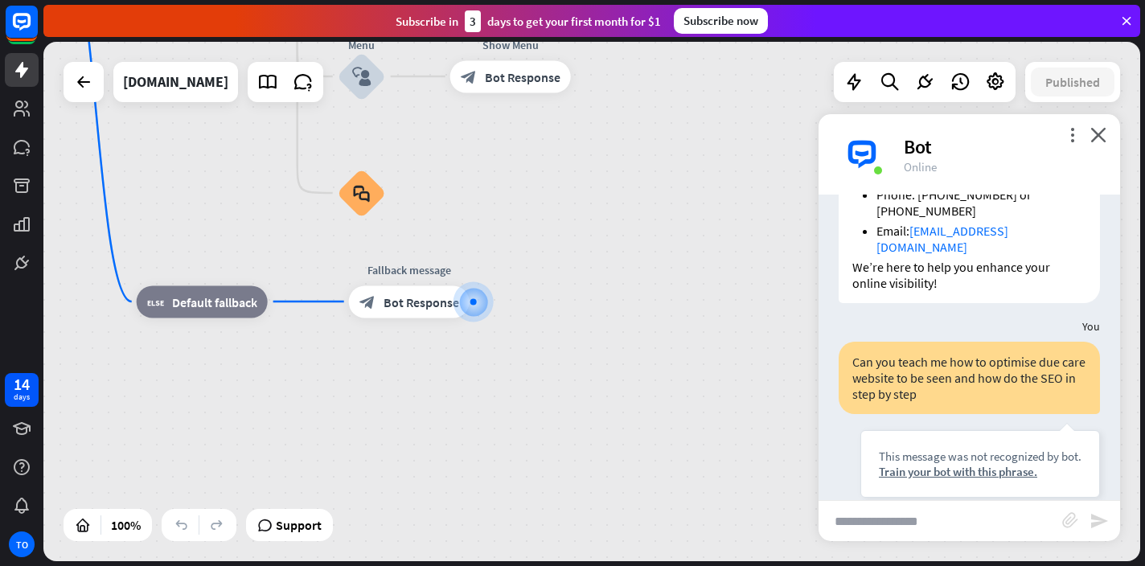
click at [847, 522] on input "text" at bounding box center [940, 521] width 244 height 40
paste input "**********"
click at [962, 515] on input "**********" at bounding box center [940, 521] width 244 height 40
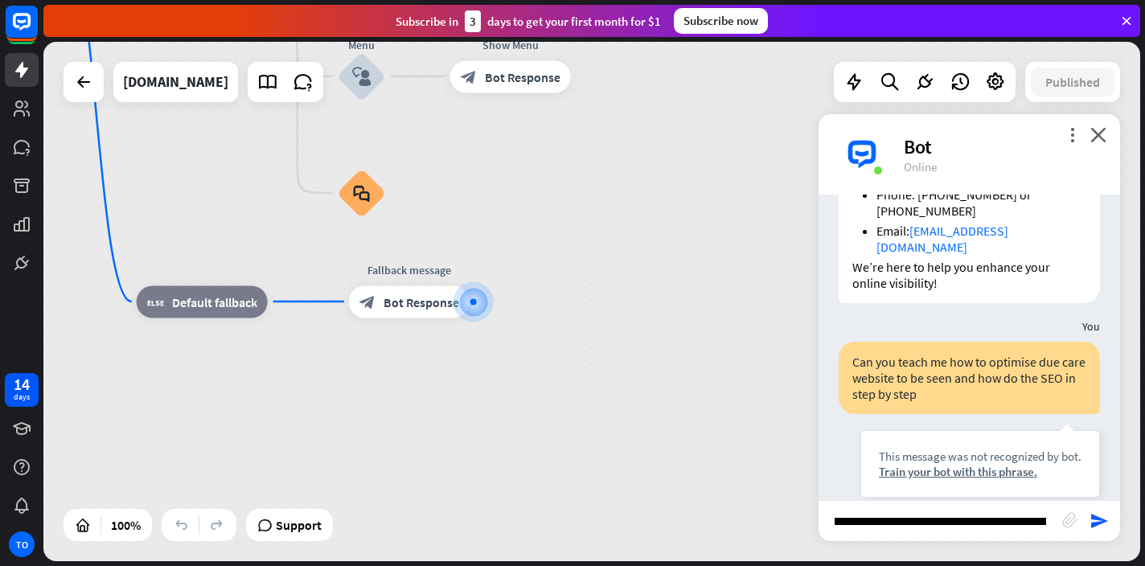
click at [928, 522] on input "**********" at bounding box center [940, 521] width 244 height 40
click at [978, 523] on input "**********" at bounding box center [940, 521] width 244 height 40
click at [1000, 524] on input "**********" at bounding box center [940, 521] width 244 height 40
type input "**********"
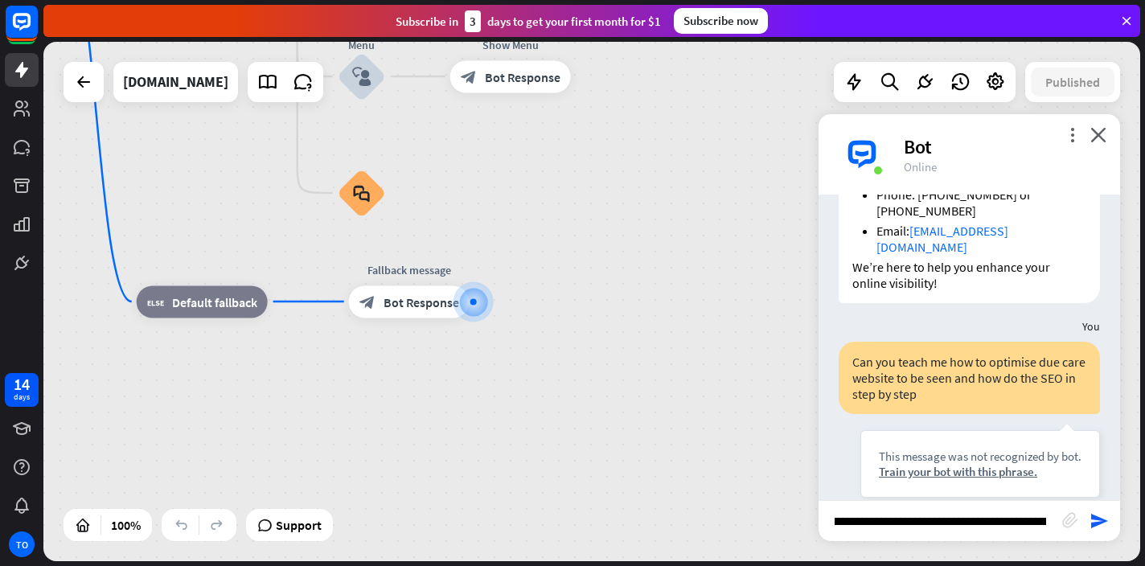
click at [1109, 528] on div "**********" at bounding box center [968, 520] width 301 height 41
click at [1106, 524] on icon "send" at bounding box center [1098, 520] width 19 height 19
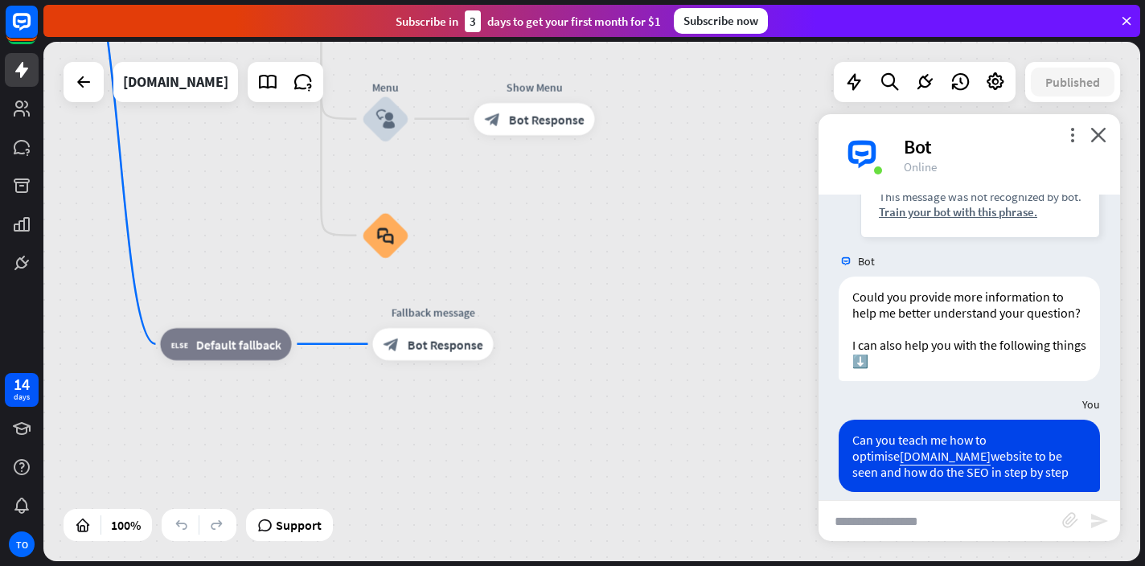
scroll to position [2551, 0]
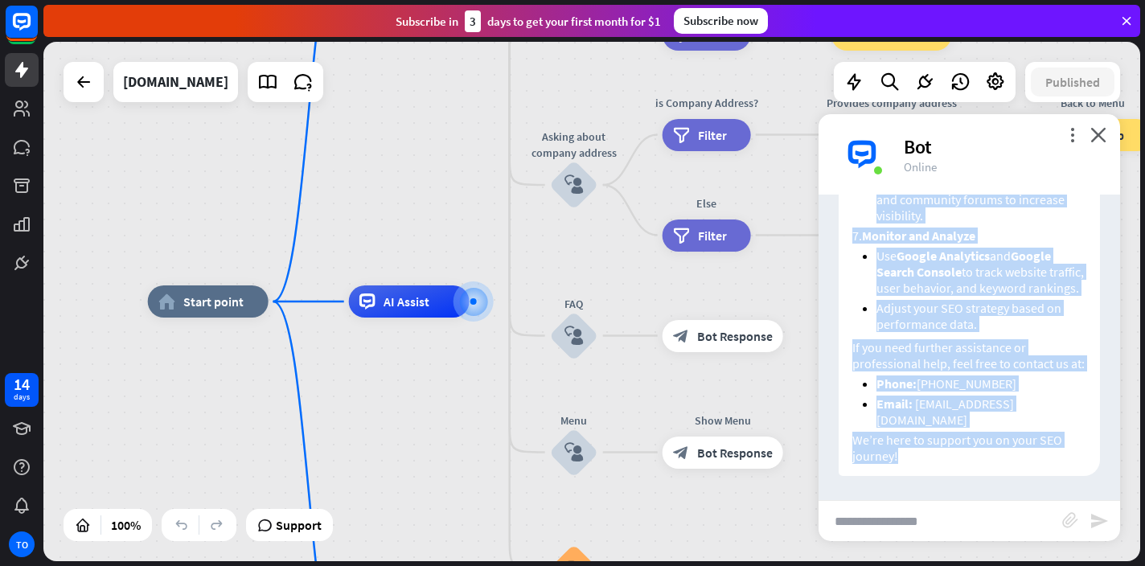
drag, startPoint x: 854, startPoint y: 281, endPoint x: 986, endPoint y: 490, distance: 248.2
click at [986, 490] on div "Bot Hi 👋, thanks for visiting! I’m ChatBot, and I can answer your questions con…" at bounding box center [968, 347] width 301 height 305
click at [961, 459] on p "We’re here to support you on your SEO journey!" at bounding box center [969, 448] width 234 height 32
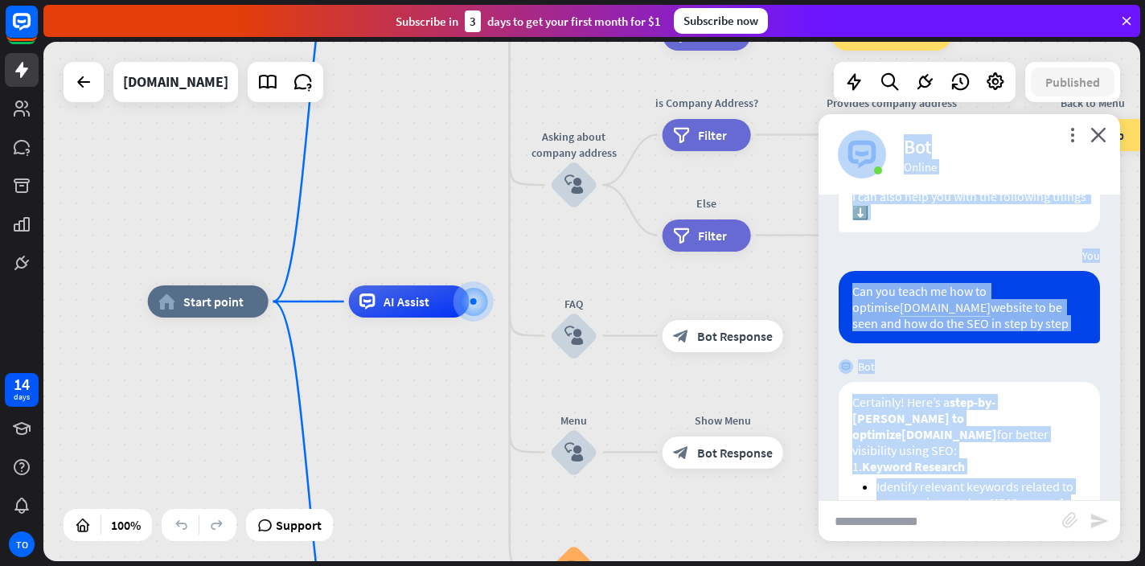
scroll to position [1100, 0]
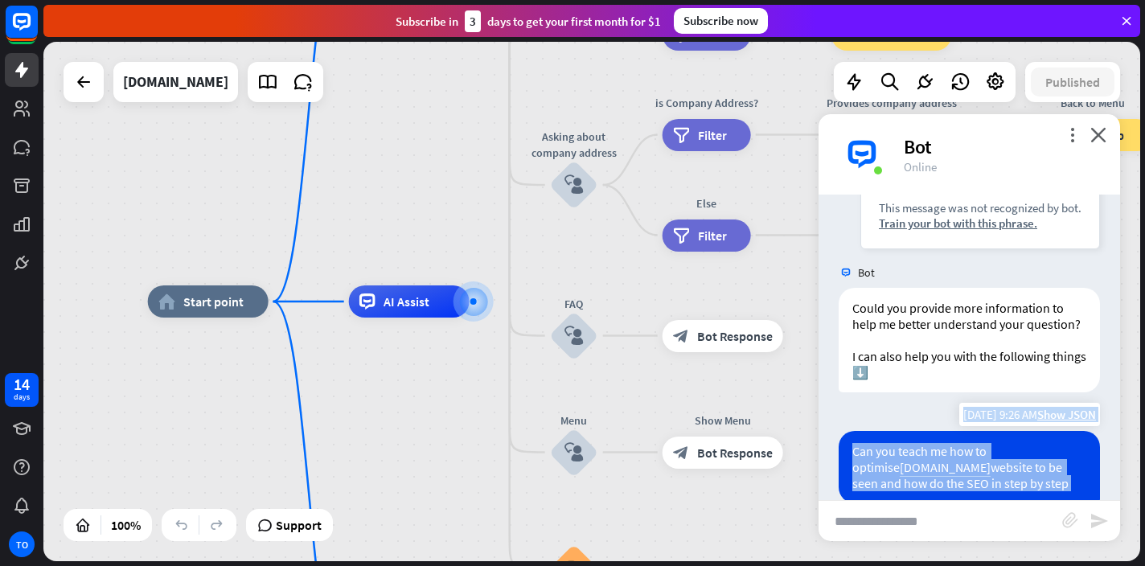
drag, startPoint x: 934, startPoint y: 458, endPoint x: 853, endPoint y: 429, distance: 86.2
click at [853, 429] on div "Bot Hi 👋, thanks for visiting! I’m ChatBot, and I can answer your questions con…" at bounding box center [968, 347] width 301 height 305
click at [853, 431] on div "Can you teach me how to optimise [DOMAIN_NAME] website to be seen and how do th…" at bounding box center [968, 467] width 261 height 72
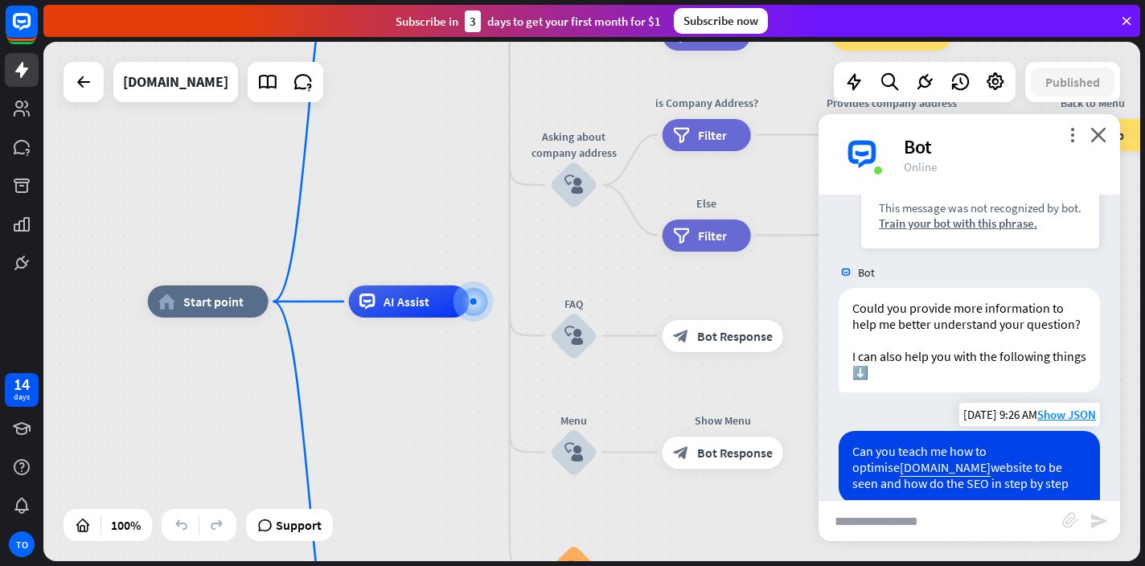
click at [853, 431] on div "Can you teach me how to optimise [DOMAIN_NAME] website to be seen and how do th…" at bounding box center [968, 467] width 261 height 72
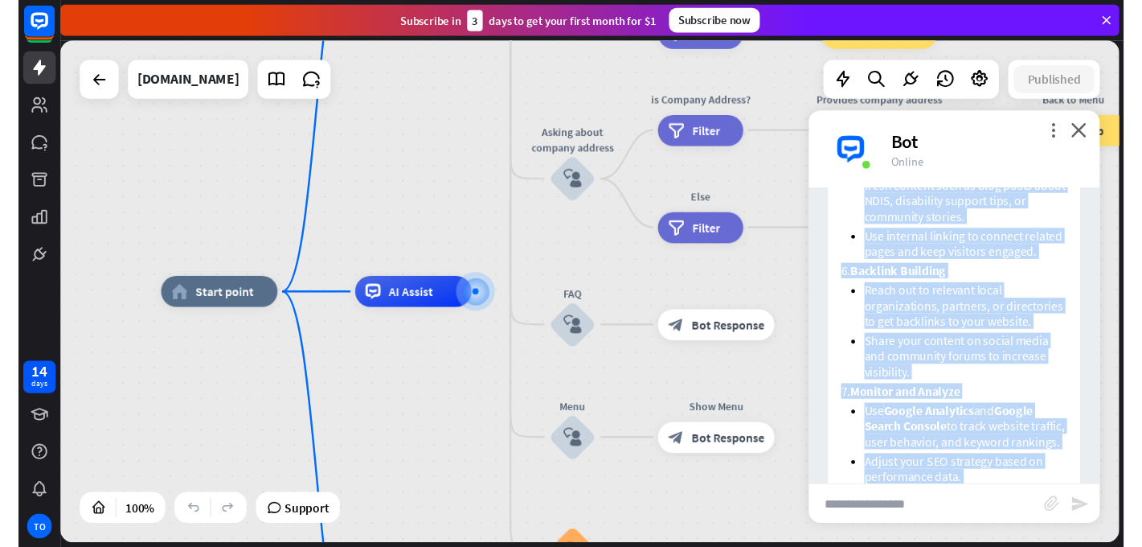
scroll to position [2551, 0]
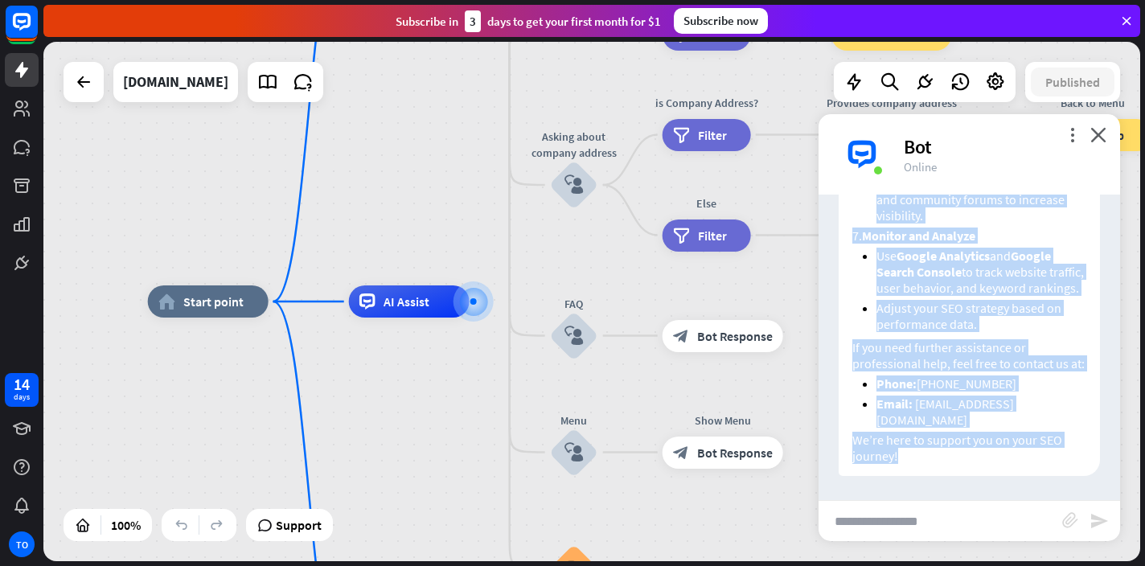
drag, startPoint x: 853, startPoint y: 429, endPoint x: 898, endPoint y: 525, distance: 105.7
click at [898, 525] on div "more_vert close Bot Online Bot Hi 👋, thanks for visiting! I’m ChatBot, and I ca…" at bounding box center [968, 327] width 301 height 427
copy div "Lor ips dolor si ame co adipisci eli.seddoeiusmodtem.inc.ut laboree do ma aliq …"
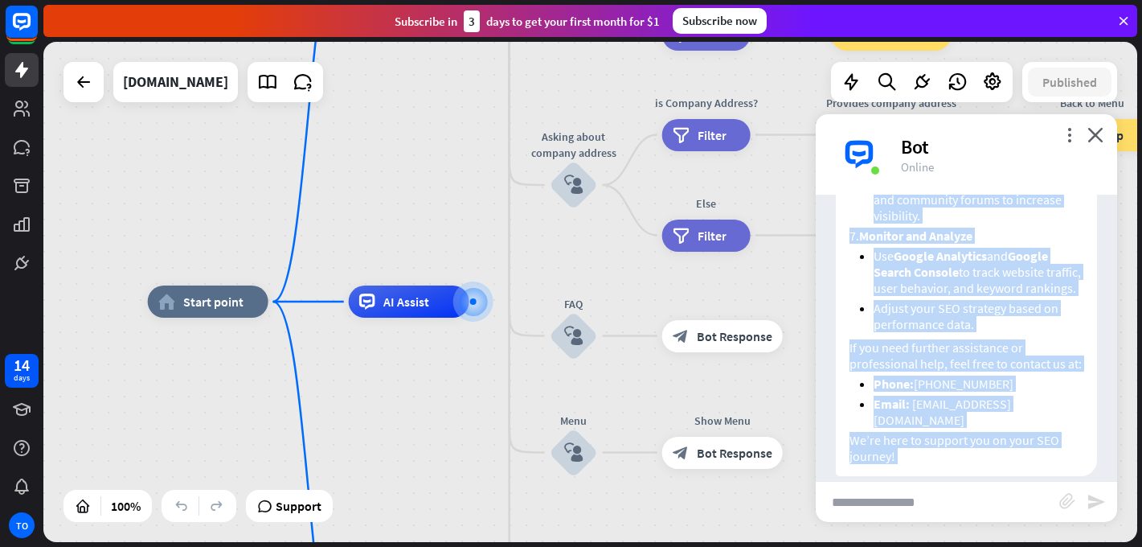
click at [922, 332] on li "Adjust your SEO strategy based on performance data." at bounding box center [979, 316] width 210 height 32
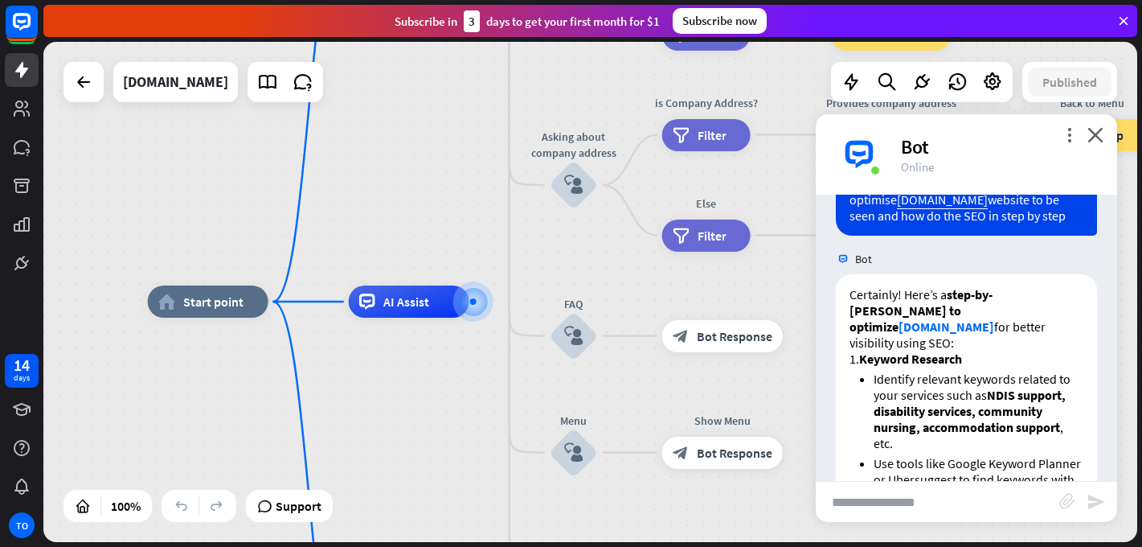
scroll to position [1362, 0]
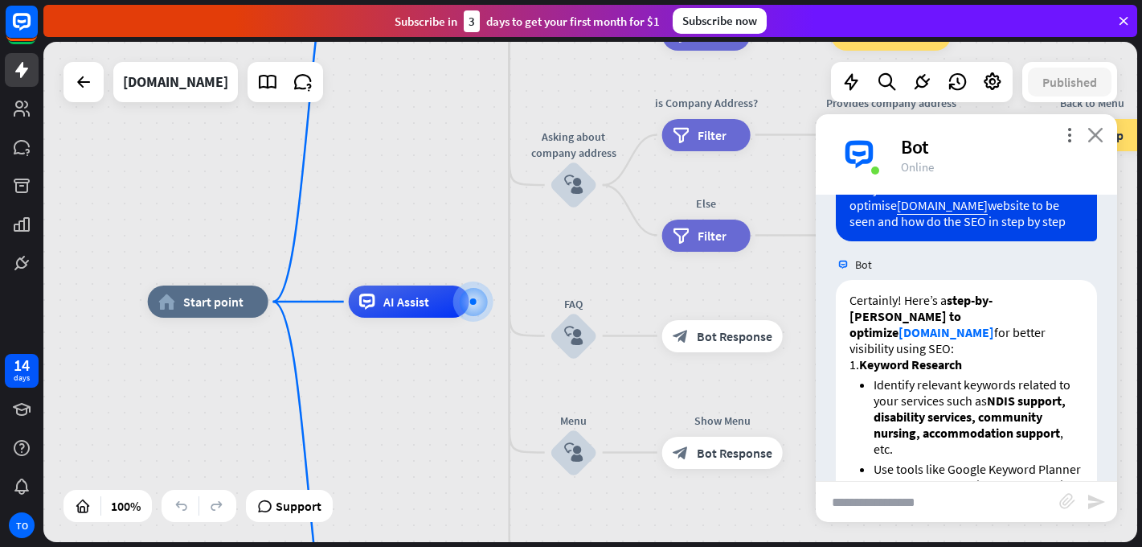
click at [1098, 140] on icon "close" at bounding box center [1096, 134] width 16 height 15
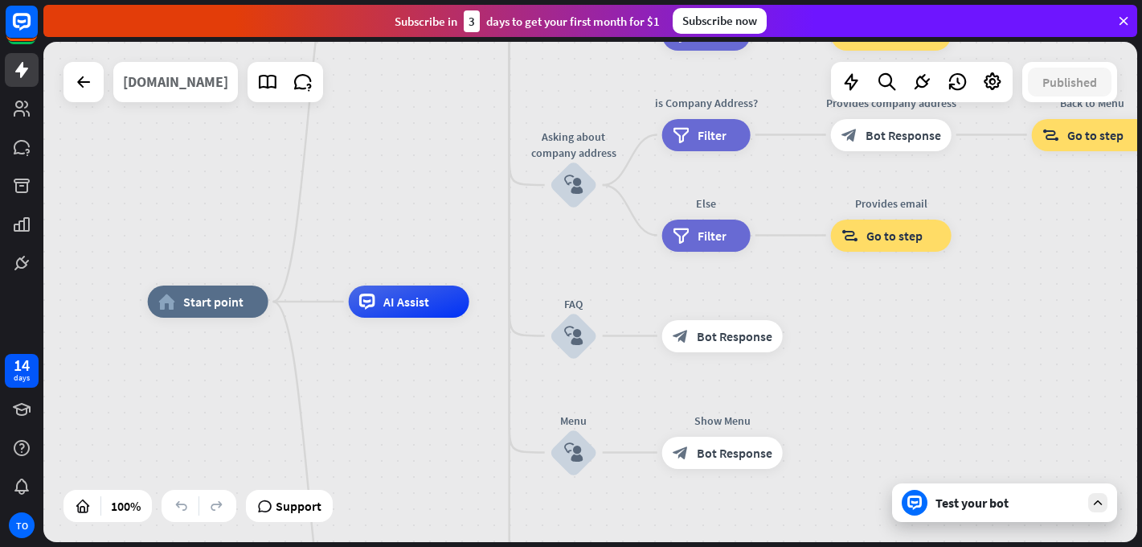
click at [228, 77] on div "[DOMAIN_NAME]" at bounding box center [175, 82] width 105 height 40
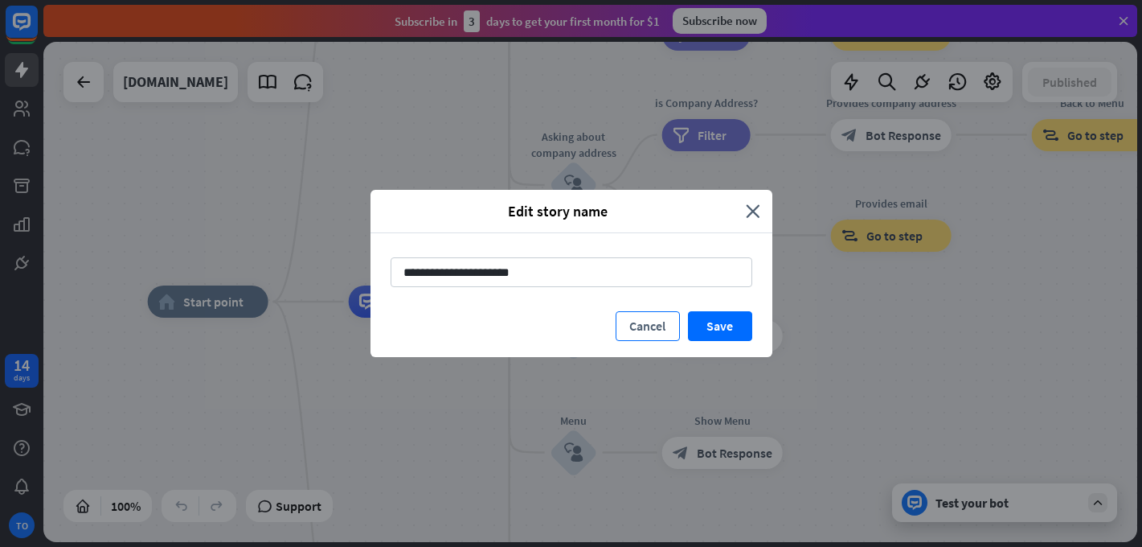
click at [655, 334] on button "Cancel" at bounding box center [648, 326] width 64 height 30
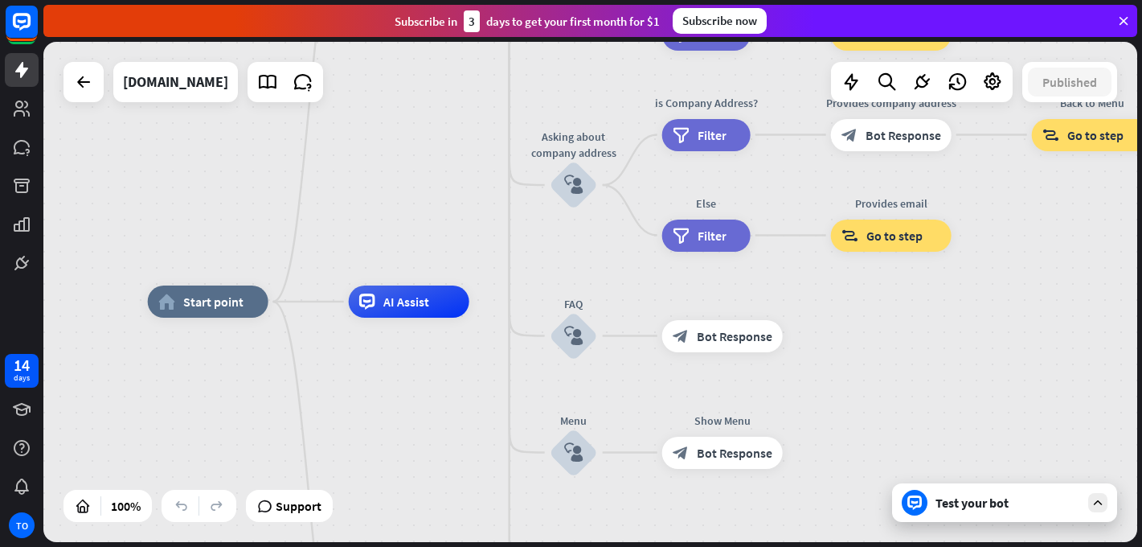
click at [981, 499] on div "Test your bot" at bounding box center [1008, 502] width 145 height 16
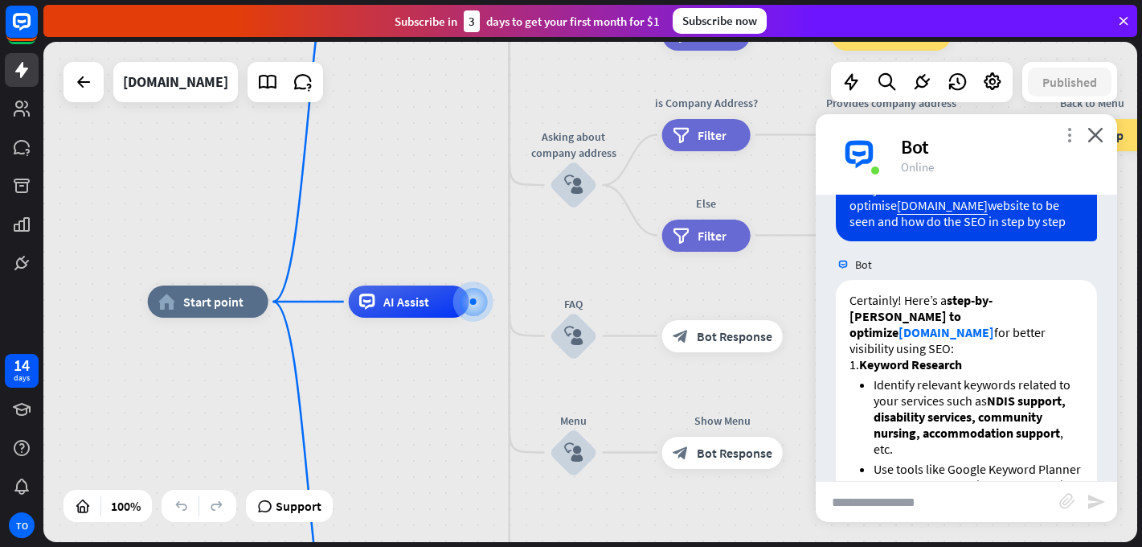
click at [1067, 141] on icon "more_vert" at bounding box center [1069, 134] width 15 height 15
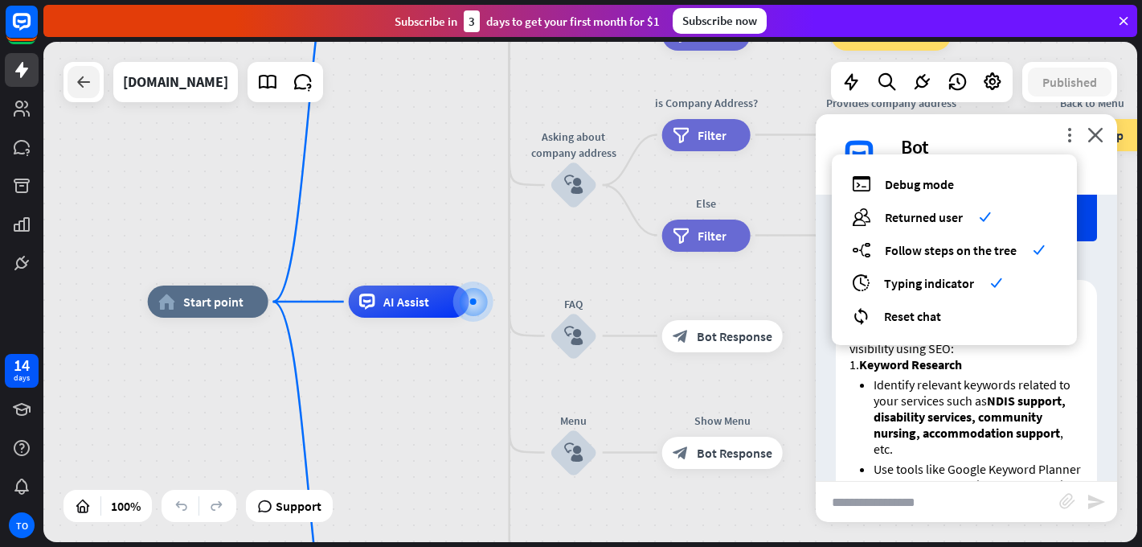
click at [68, 79] on div at bounding box center [84, 82] width 32 height 32
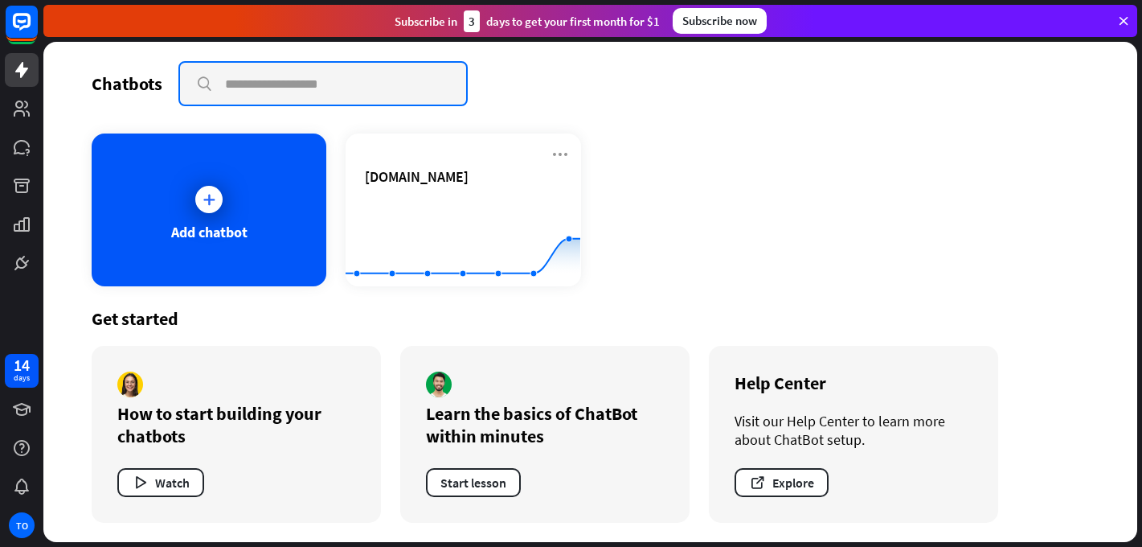
click at [343, 74] on input "text" at bounding box center [323, 84] width 286 height 42
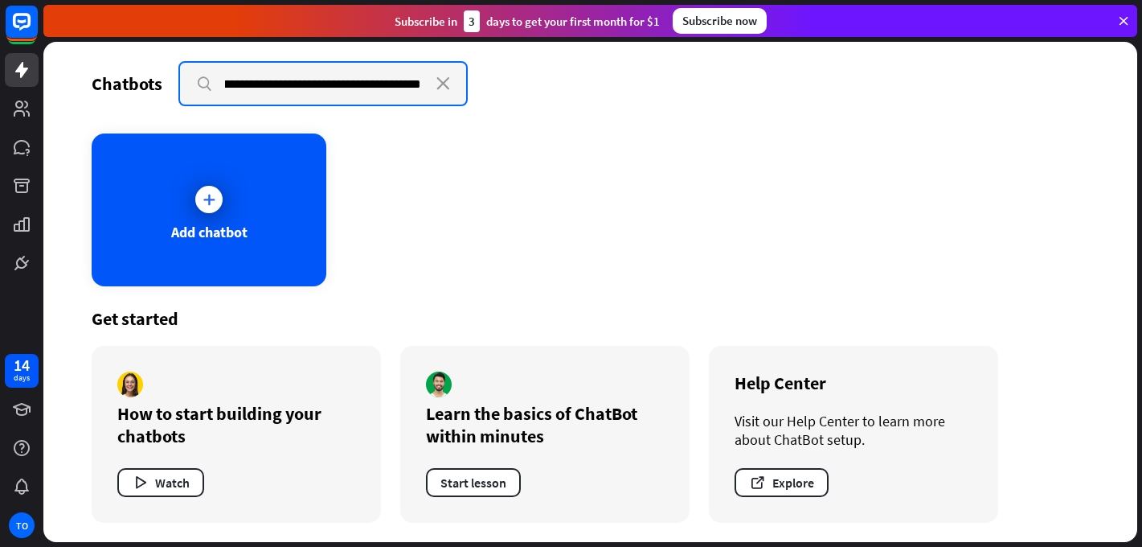
scroll to position [0, 162]
type input "**********"
click at [417, 74] on input "**********" at bounding box center [323, 84] width 286 height 42
click at [330, 77] on input "**********" at bounding box center [323, 84] width 286 height 42
click at [334, 84] on input "**********" at bounding box center [323, 84] width 286 height 42
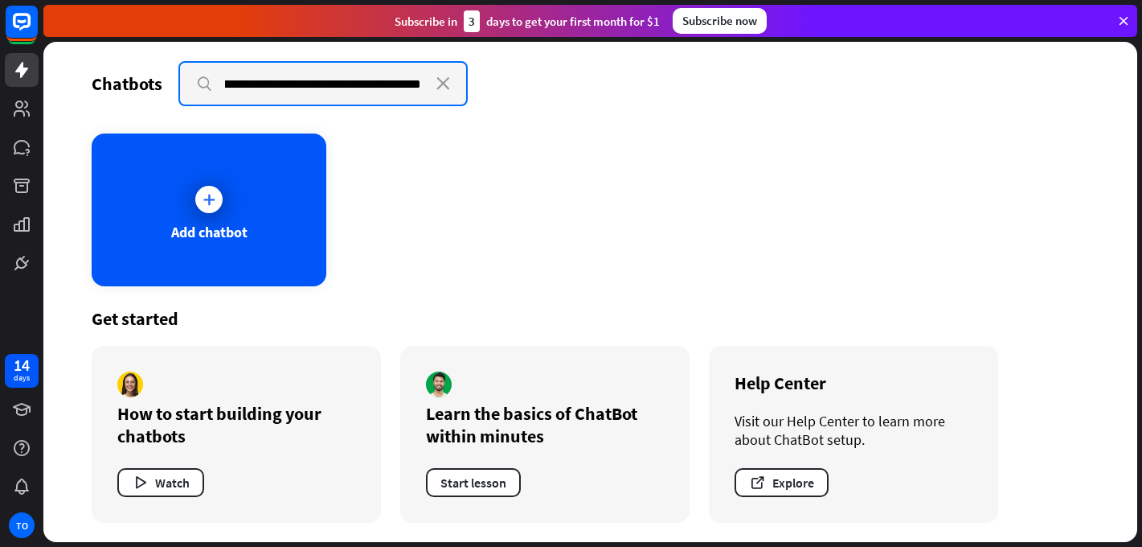
click at [334, 84] on input "**********" at bounding box center [323, 84] width 286 height 42
drag, startPoint x: 431, startPoint y: 86, endPoint x: 145, endPoint y: 82, distance: 285.4
click at [145, 82] on div "**********" at bounding box center [590, 83] width 997 height 45
click at [203, 84] on input "**********" at bounding box center [323, 84] width 286 height 42
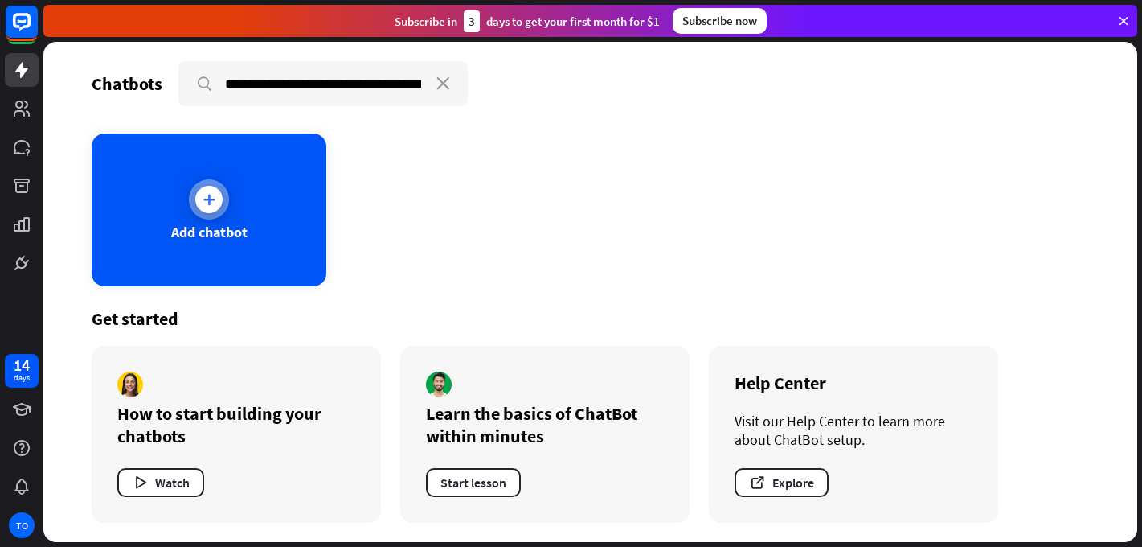
click at [219, 194] on div at bounding box center [208, 199] width 27 height 27
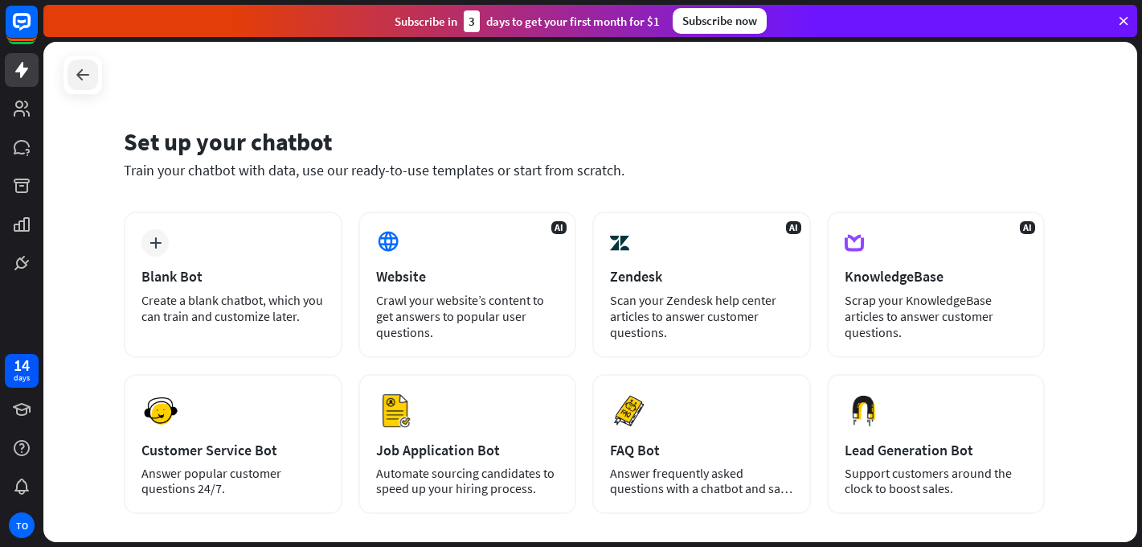
click at [74, 89] on div at bounding box center [83, 74] width 31 height 31
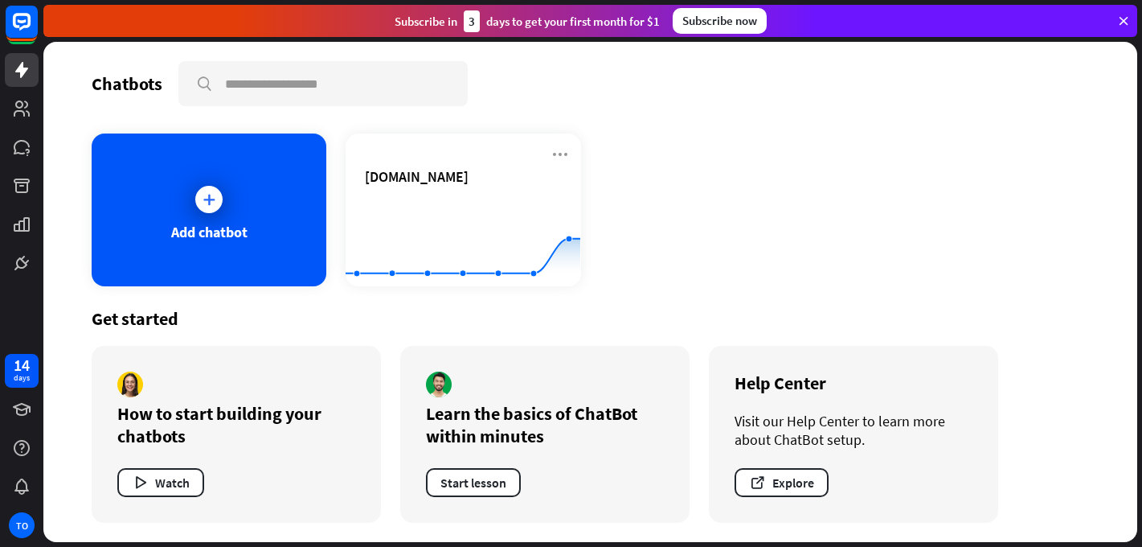
click at [1033, 215] on div "Add chatbot [DOMAIN_NAME] Created with Highcharts 10.1.0 0 1 2" at bounding box center [590, 209] width 997 height 153
click at [155, 477] on button "Watch" at bounding box center [160, 482] width 87 height 29
